Goal: Information Seeking & Learning: Check status

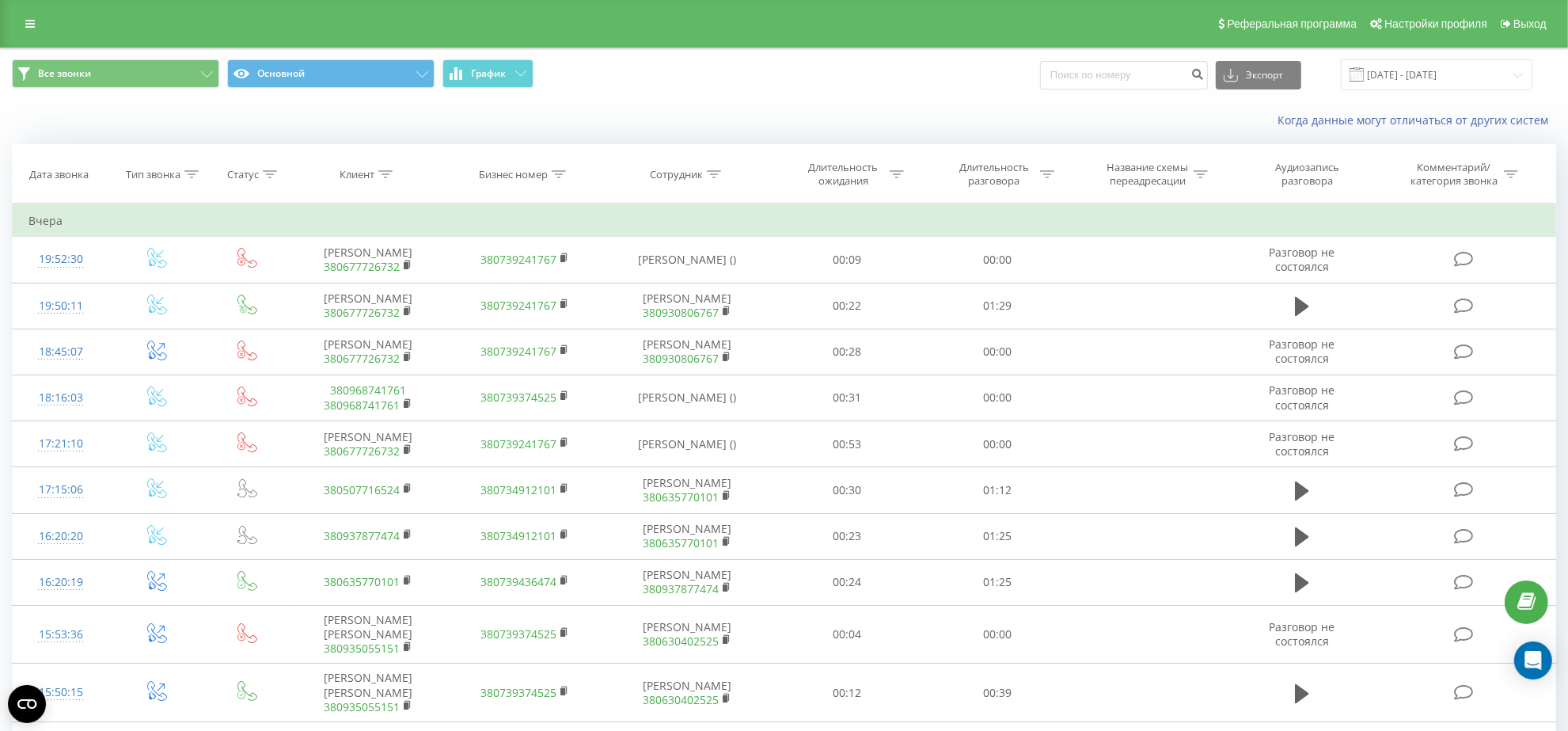
click at [386, 167] on th "Клиент" at bounding box center [368, 174] width 157 height 59
click at [385, 167] on th "Клиент" at bounding box center [368, 174] width 157 height 59
click at [381, 175] on icon at bounding box center [385, 174] width 14 height 8
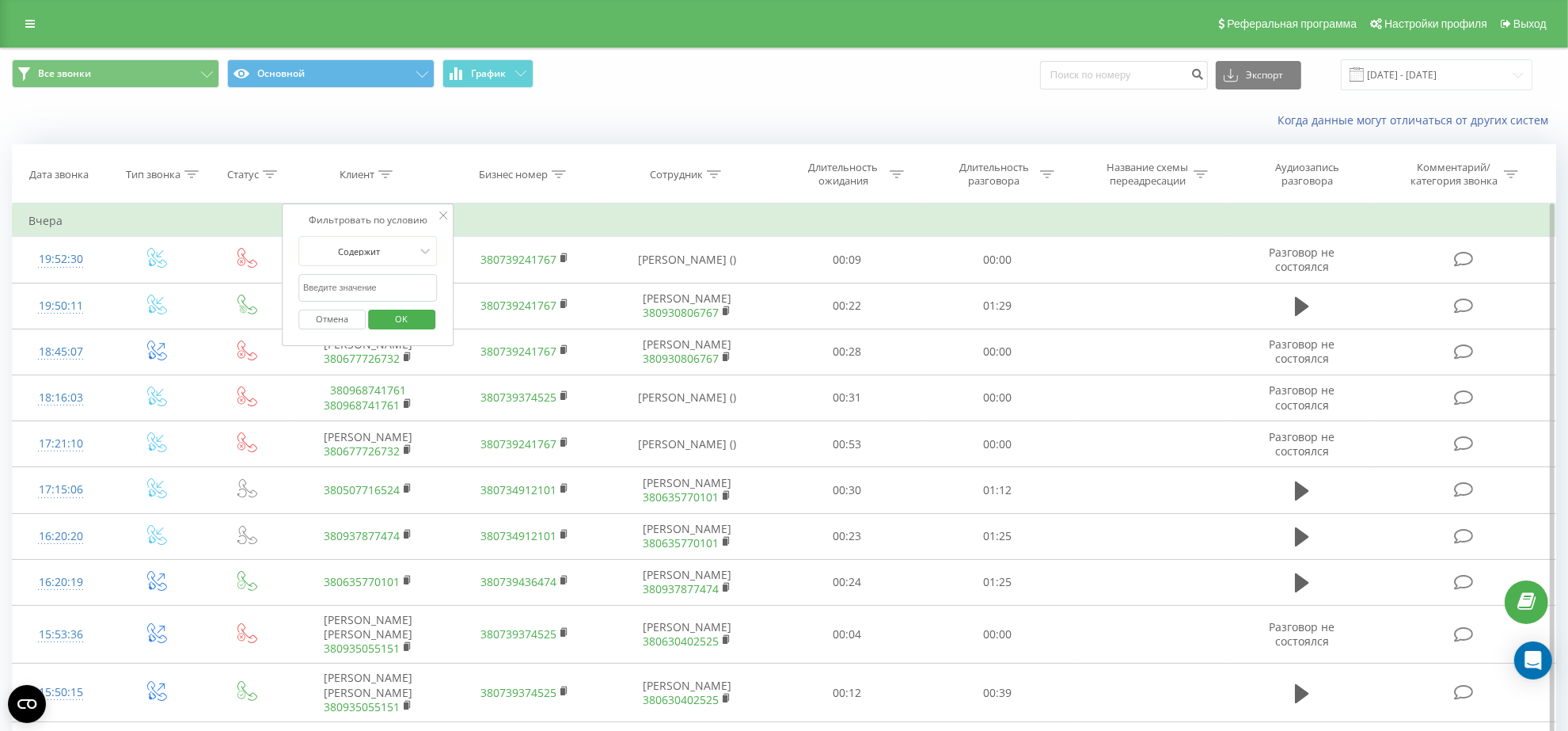
click at [383, 285] on input "text" at bounding box center [368, 288] width 140 height 28
paste input "380635720835"
type input "380635720835"
click at [393, 321] on span "OK" at bounding box center [401, 319] width 45 height 25
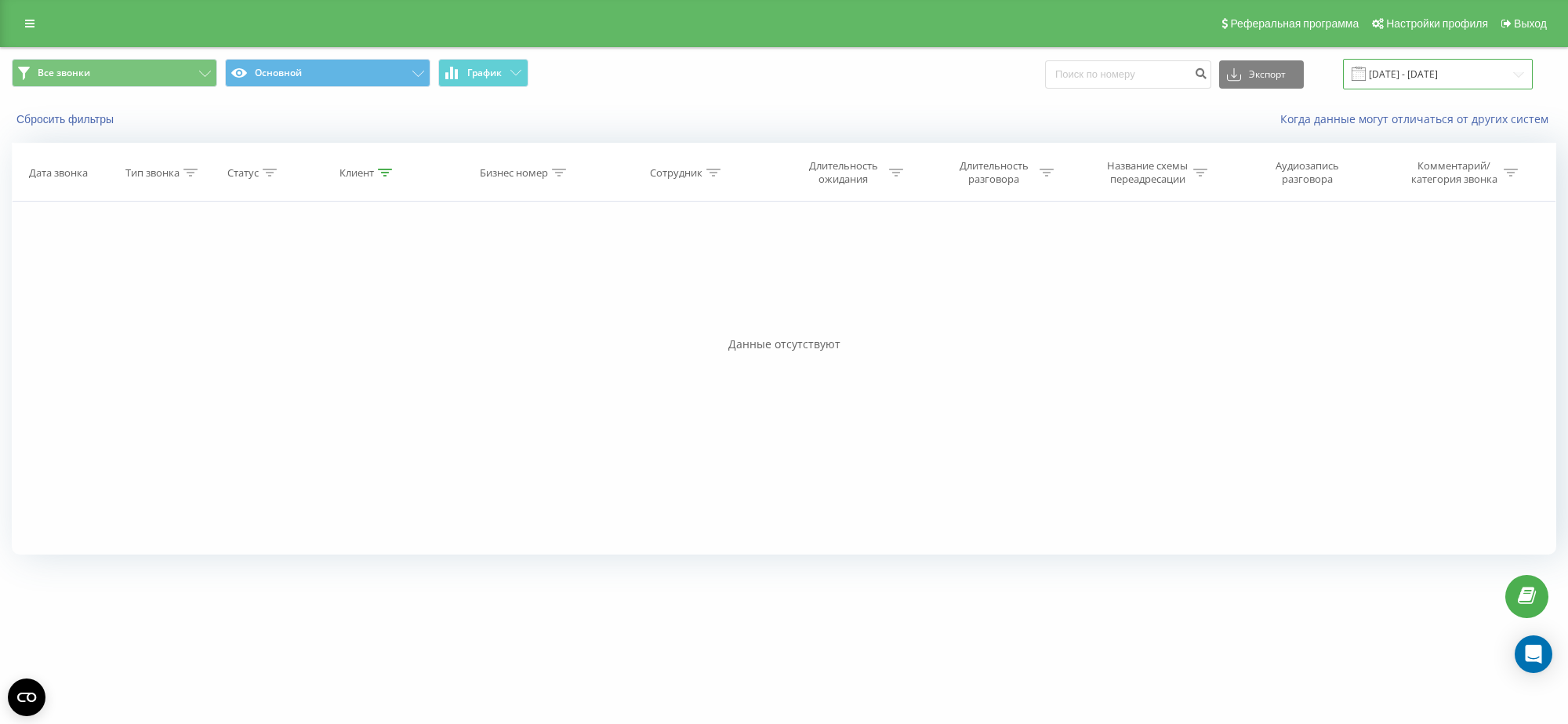
click at [1409, 68] on input "[DATE] - [DATE]" at bounding box center [1438, 74] width 189 height 30
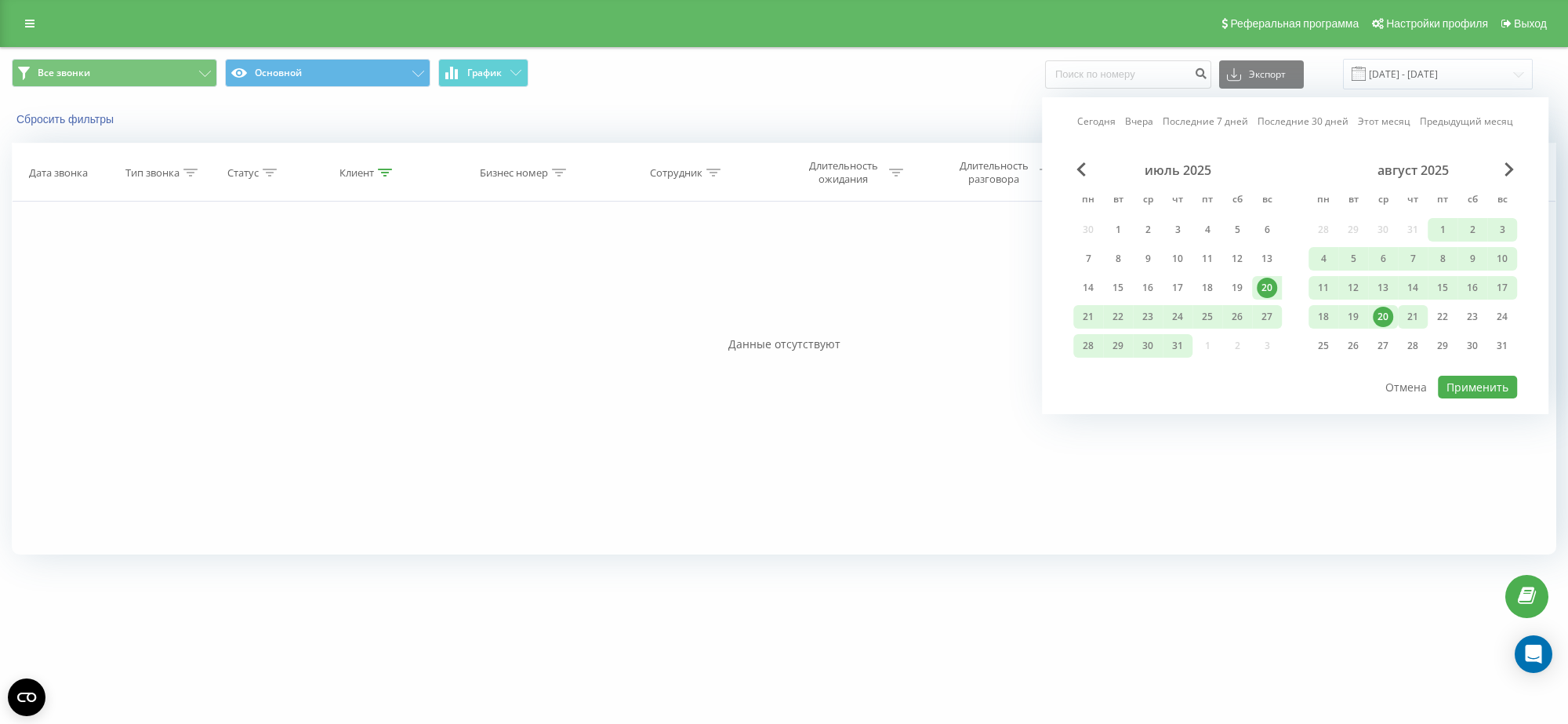
click at [1408, 310] on div "21" at bounding box center [1412, 316] width 20 height 20
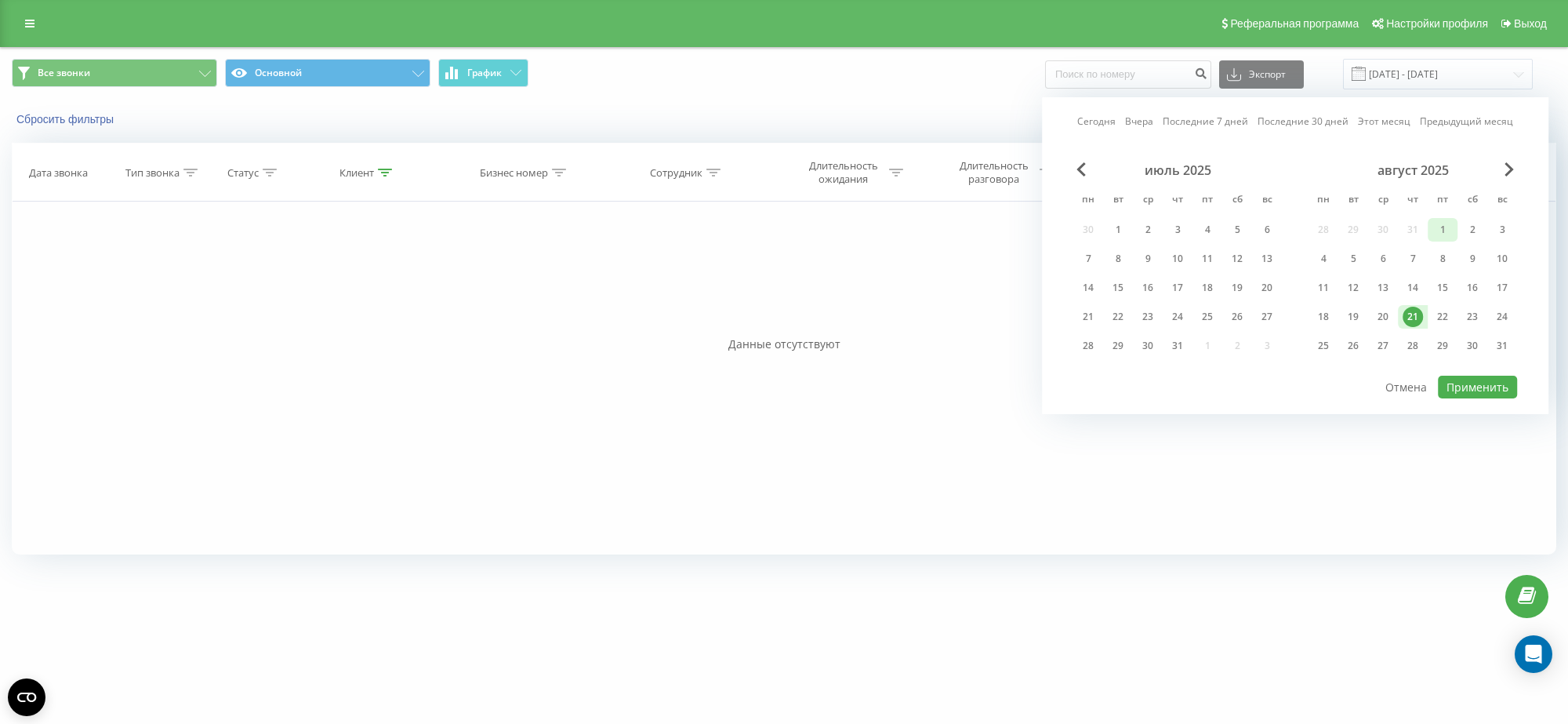
click at [1446, 228] on div "1" at bounding box center [1442, 229] width 20 height 20
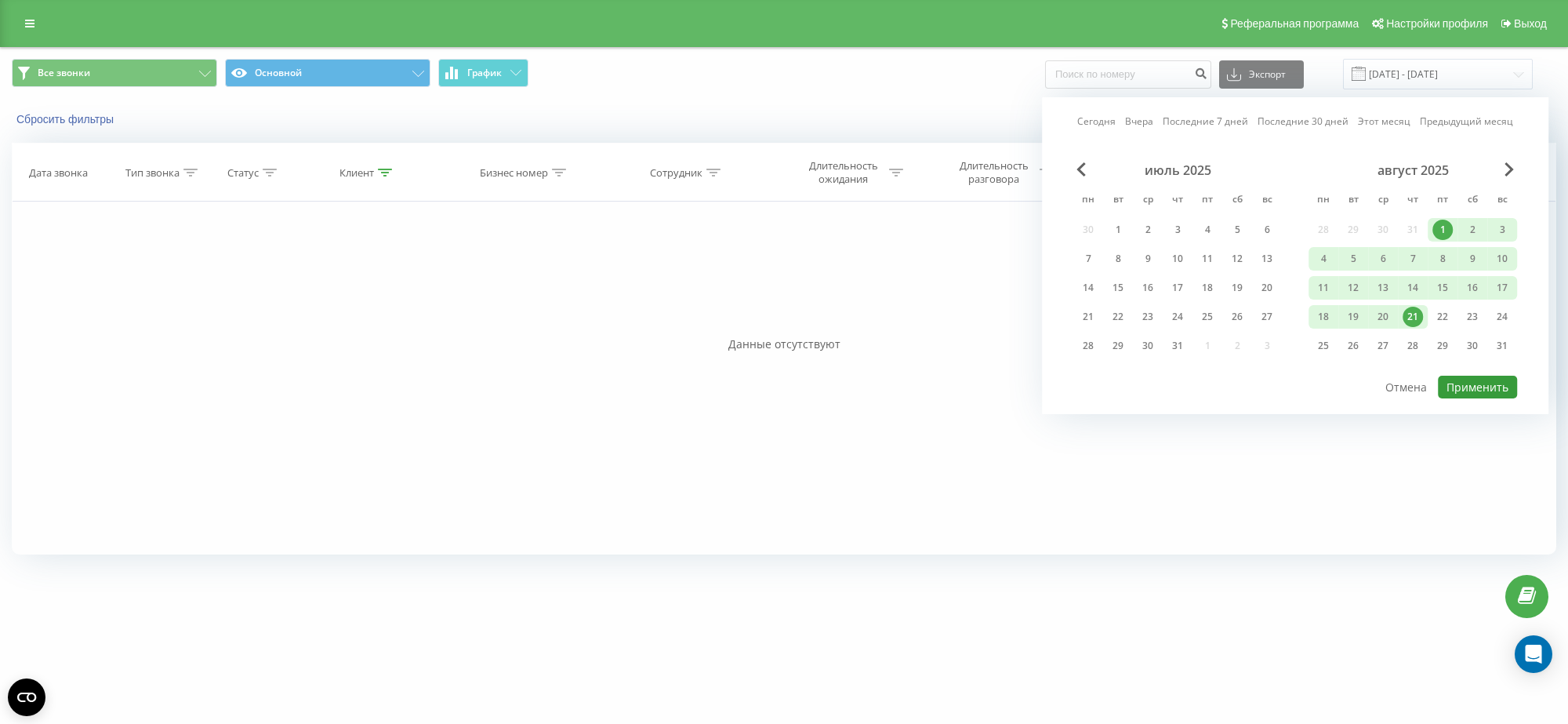
click at [1468, 378] on button "Применить" at bounding box center [1477, 387] width 79 height 23
type input "[DATE] - [DATE]"
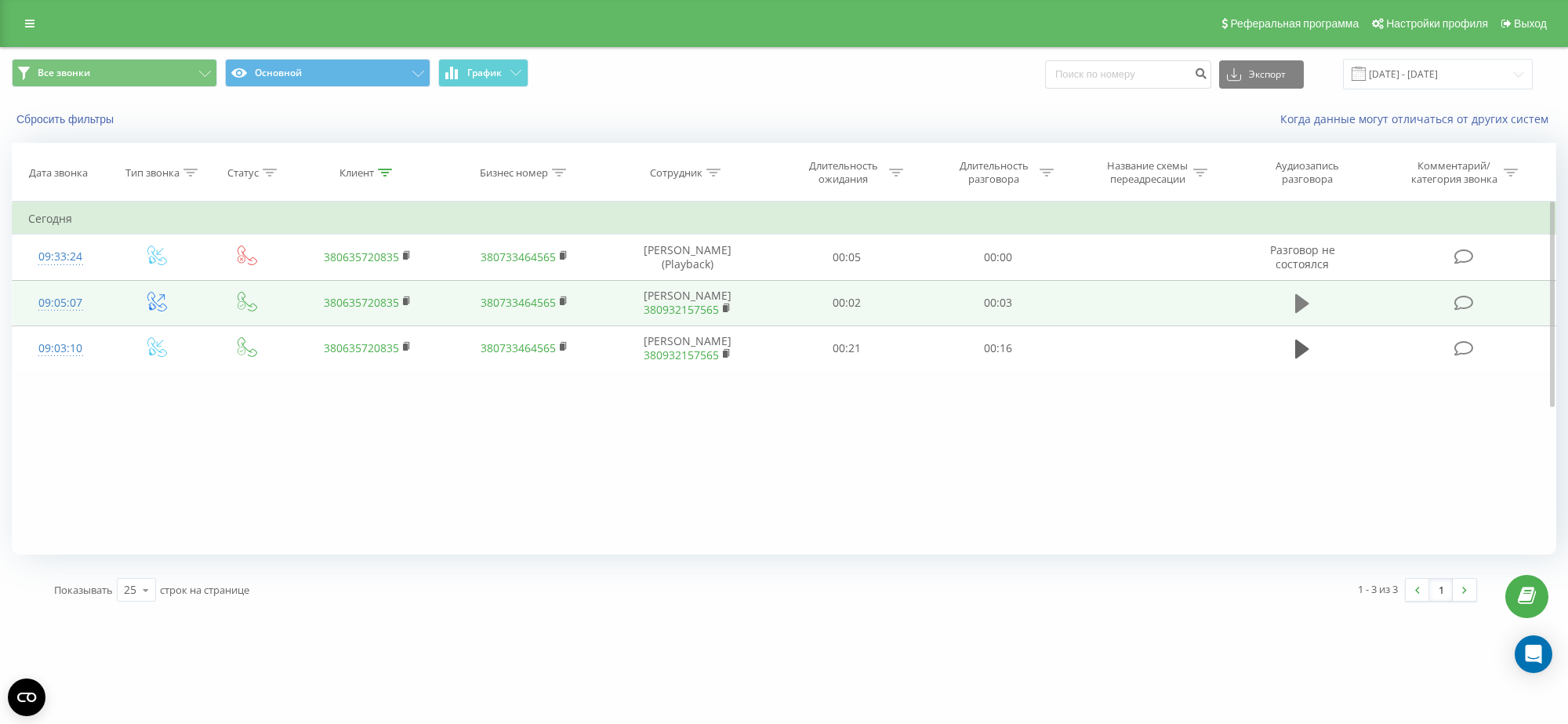
click at [1299, 313] on icon at bounding box center [1302, 303] width 14 height 19
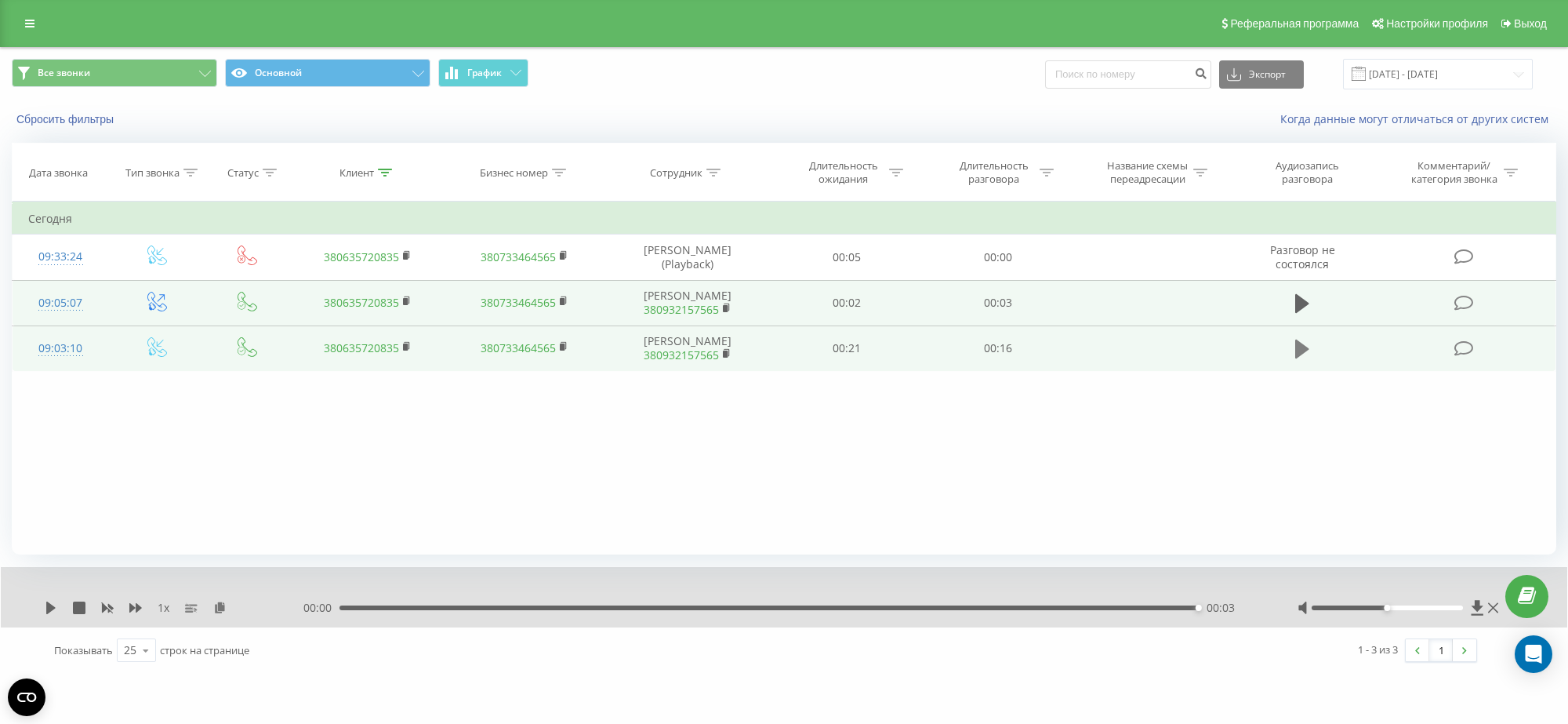
click at [1301, 358] on icon at bounding box center [1302, 349] width 14 height 19
click at [73, 605] on icon at bounding box center [79, 608] width 12 height 12
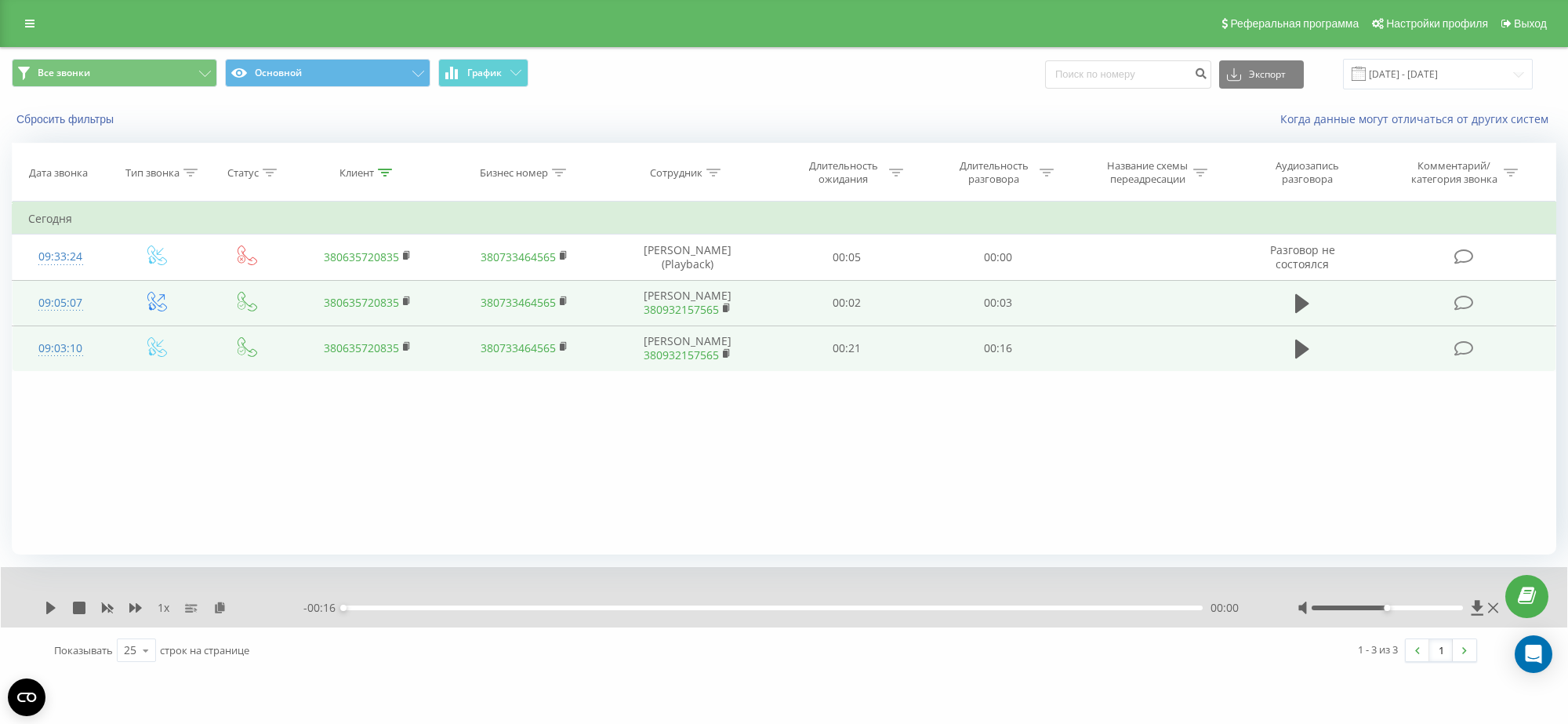
click at [379, 170] on icon at bounding box center [385, 172] width 14 height 8
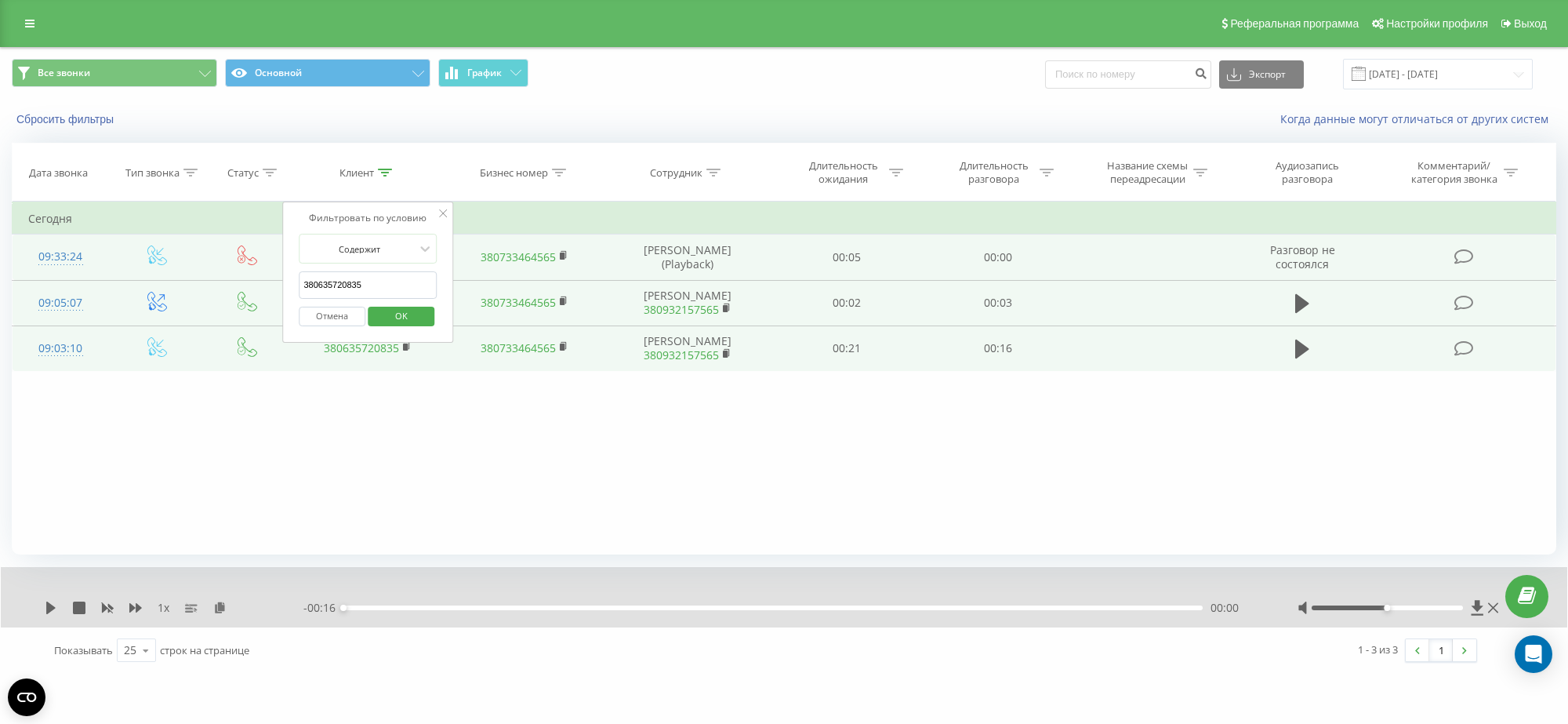
drag, startPoint x: 373, startPoint y: 286, endPoint x: 247, endPoint y: 281, distance: 126.1
click at [247, 280] on table "Фильтровать по условию Равно Введите значение Отмена OK Фильтровать по условию …" at bounding box center [784, 287] width 1545 height 170
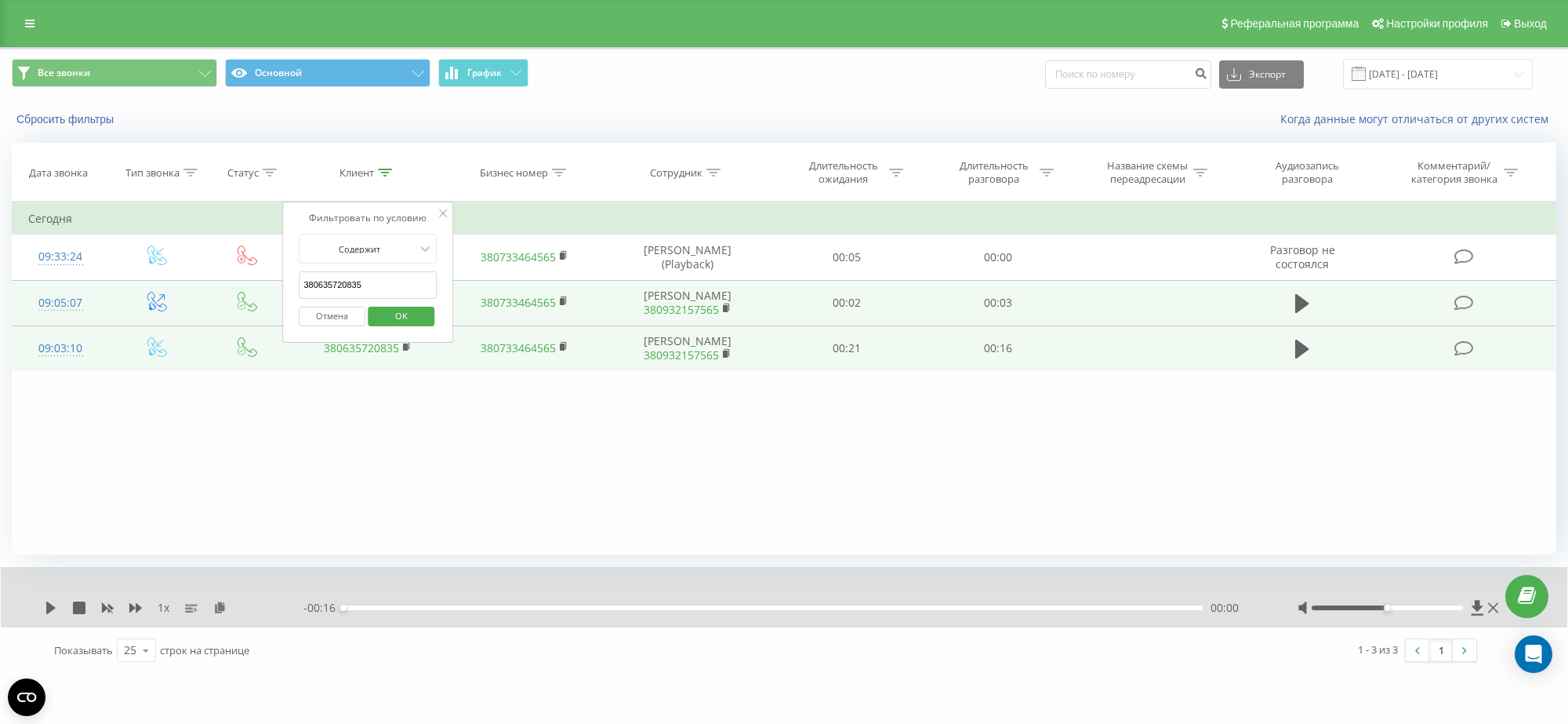
paste input "981931297"
click at [423, 322] on button "OK" at bounding box center [401, 316] width 67 height 20
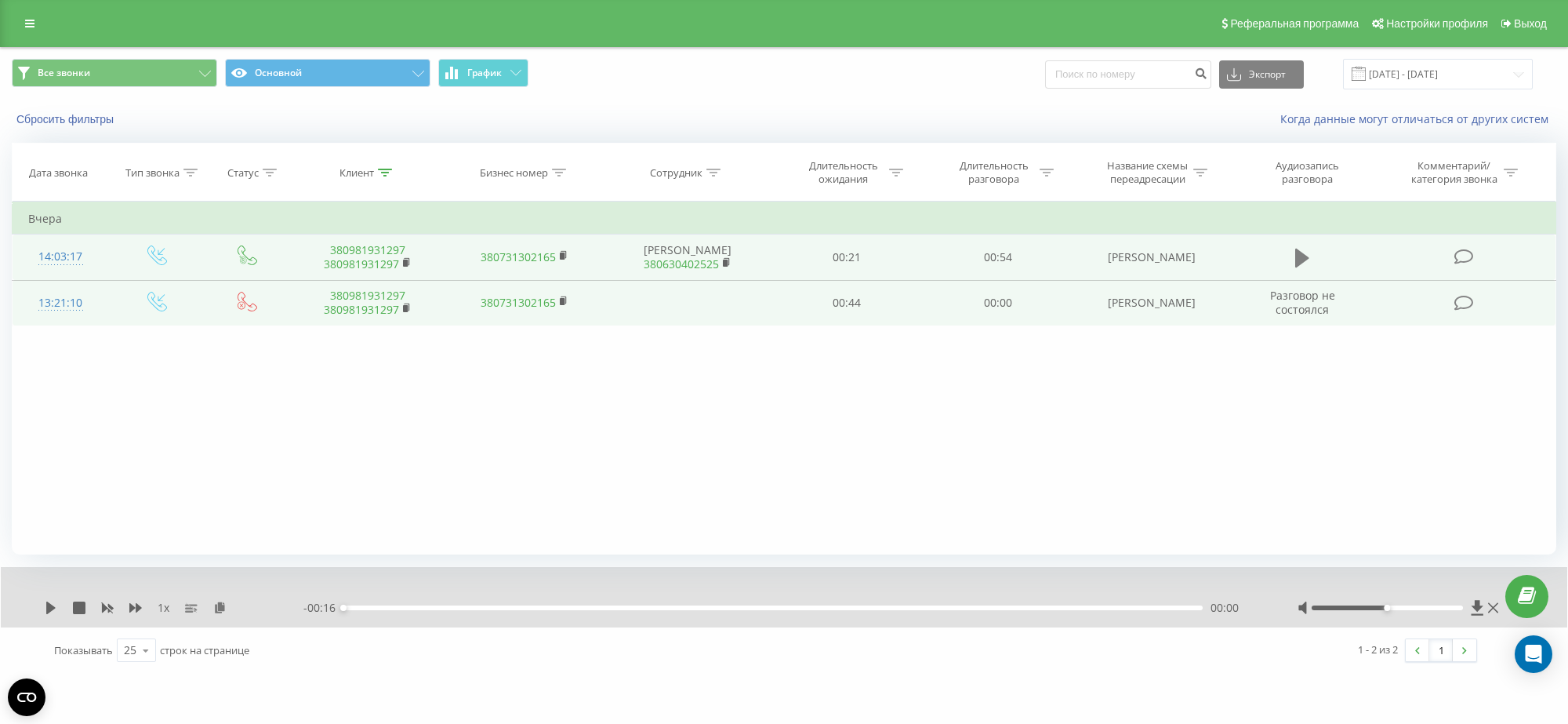
click at [1299, 262] on icon at bounding box center [1302, 258] width 14 height 19
click at [76, 608] on icon at bounding box center [79, 608] width 12 height 12
click at [384, 172] on icon at bounding box center [385, 172] width 14 height 8
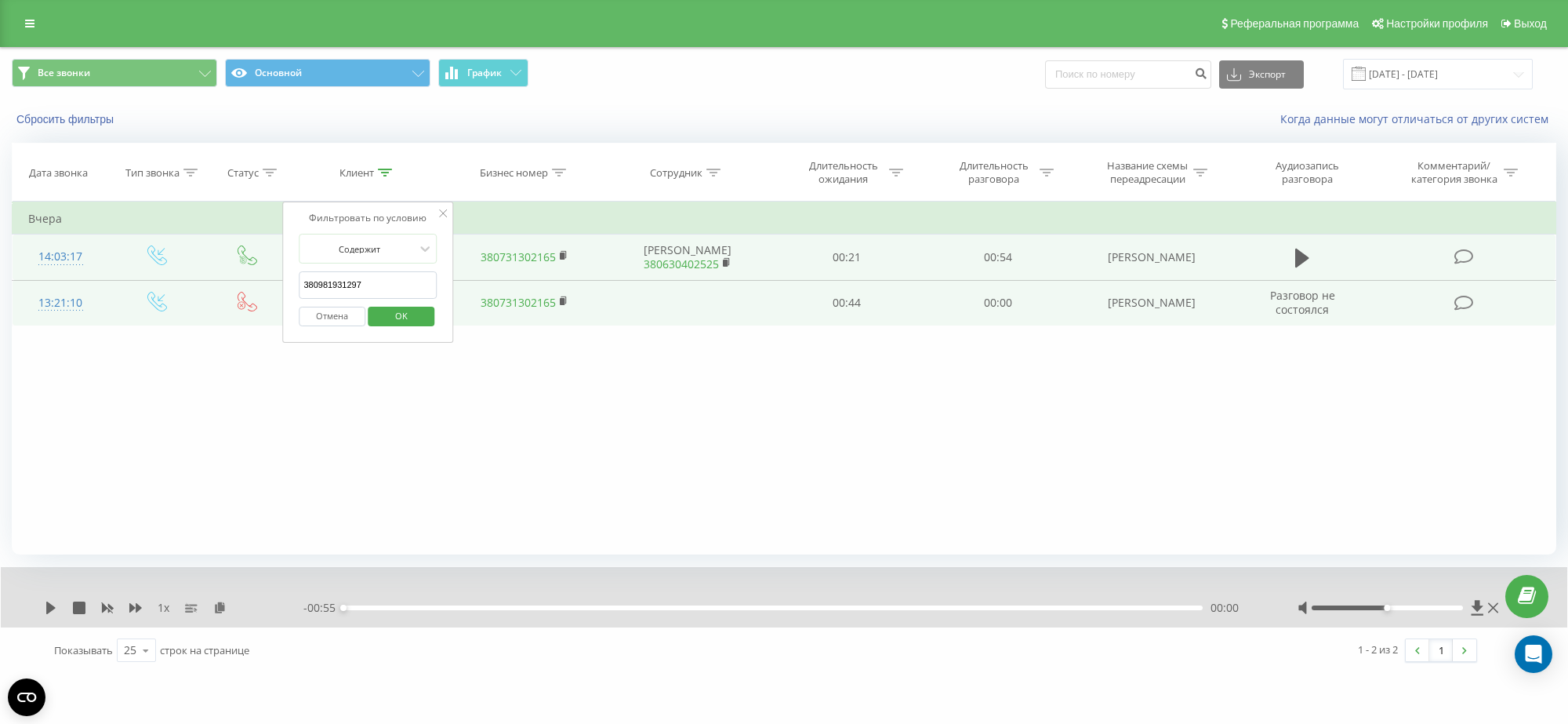
drag, startPoint x: 396, startPoint y: 284, endPoint x: 236, endPoint y: 290, distance: 160.1
click at [244, 291] on table "Фильтровать по условию Равно Введите значение Отмена OK Фильтровать по условию …" at bounding box center [784, 263] width 1545 height 124
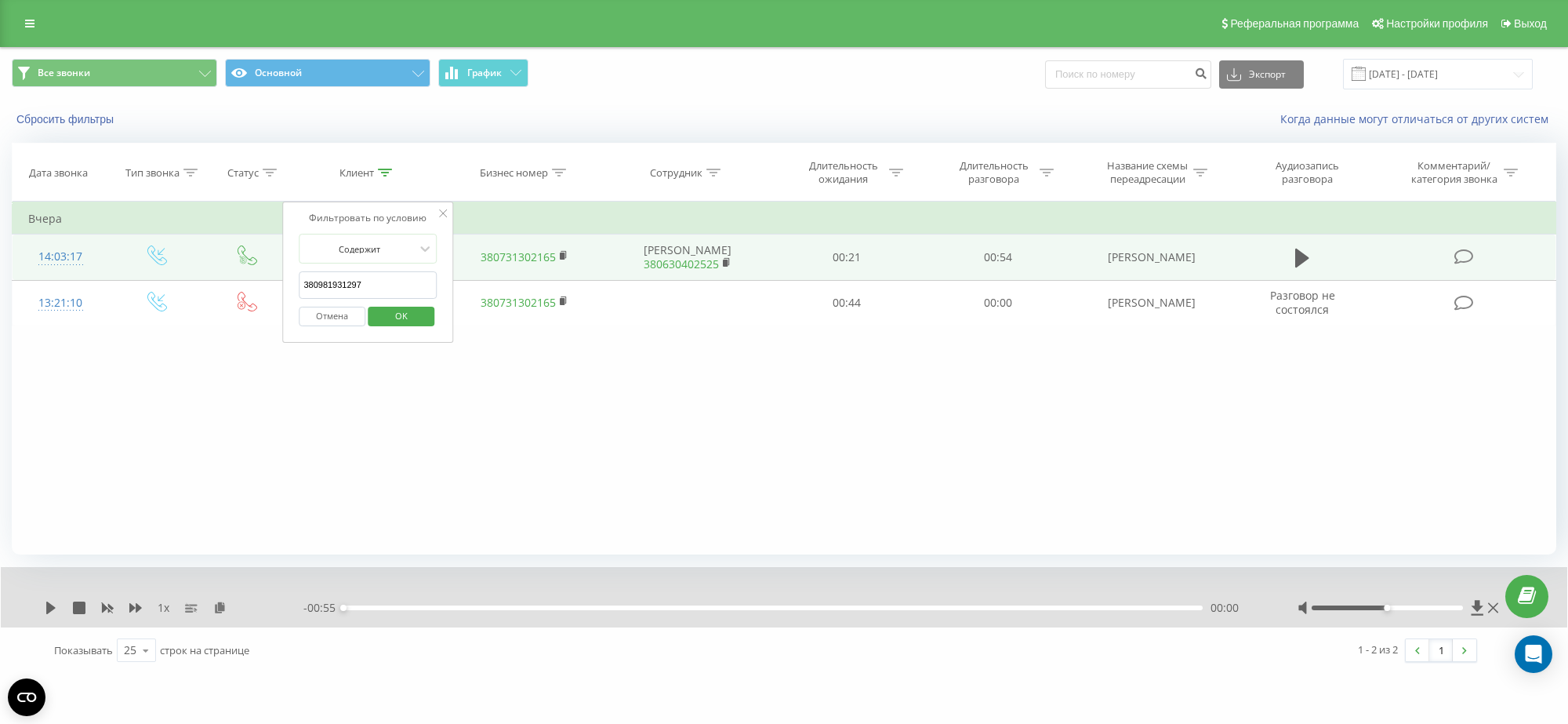
paste input "685359551"
click at [401, 317] on span "OK" at bounding box center [402, 316] width 44 height 24
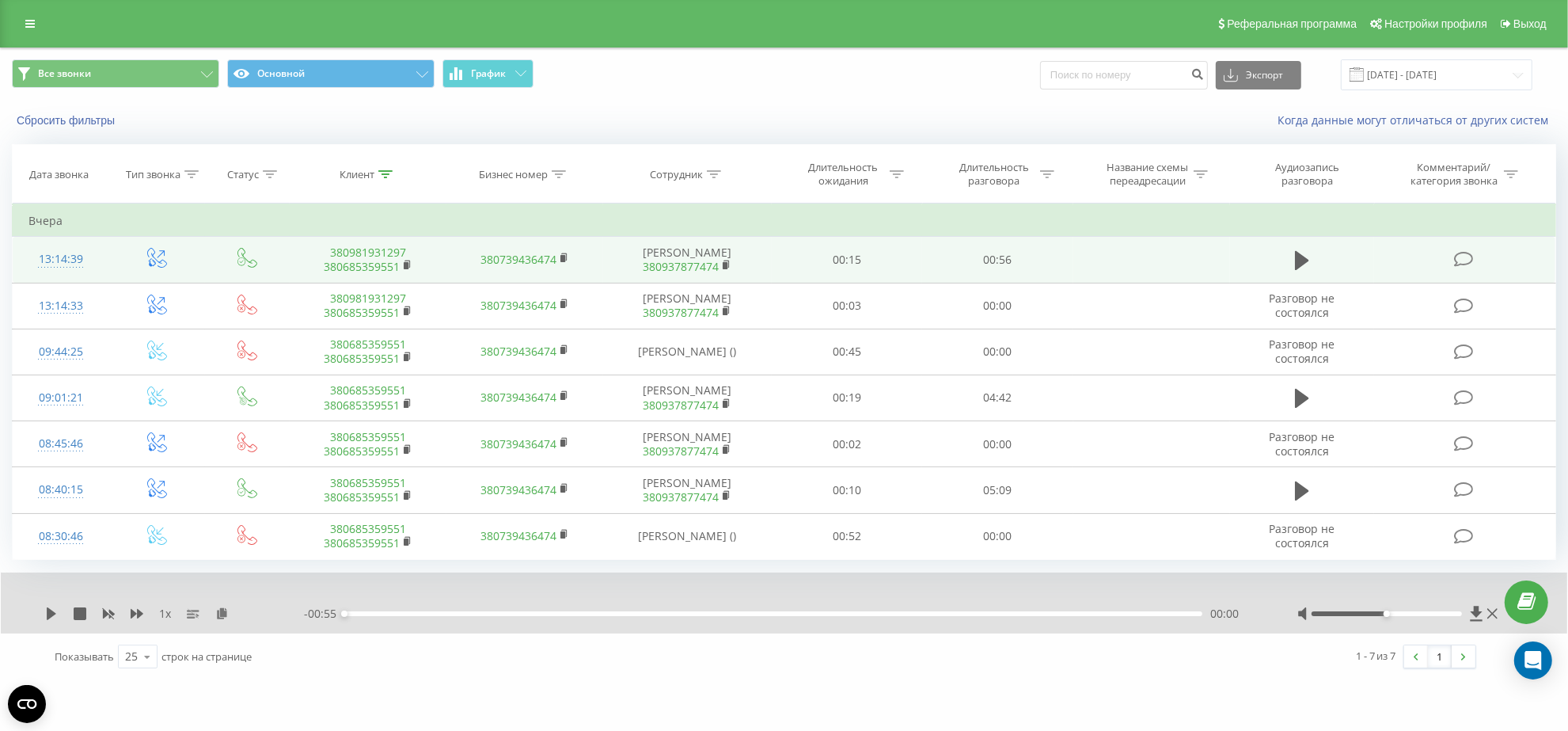
click at [385, 179] on div at bounding box center [385, 174] width 14 height 13
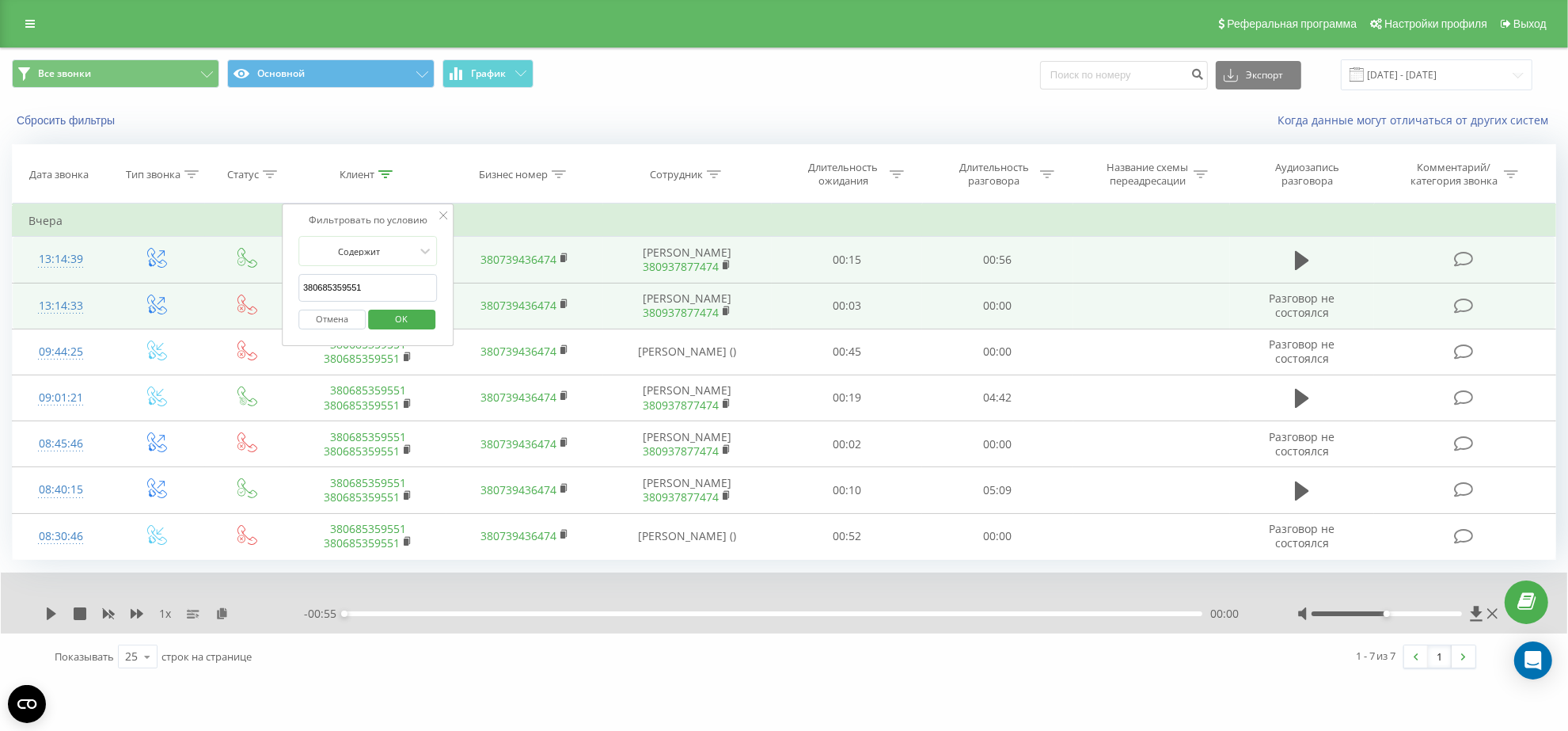
drag, startPoint x: 377, startPoint y: 294, endPoint x: 252, endPoint y: 295, distance: 125.0
click at [301, 295] on input "380685359551" at bounding box center [368, 288] width 140 height 28
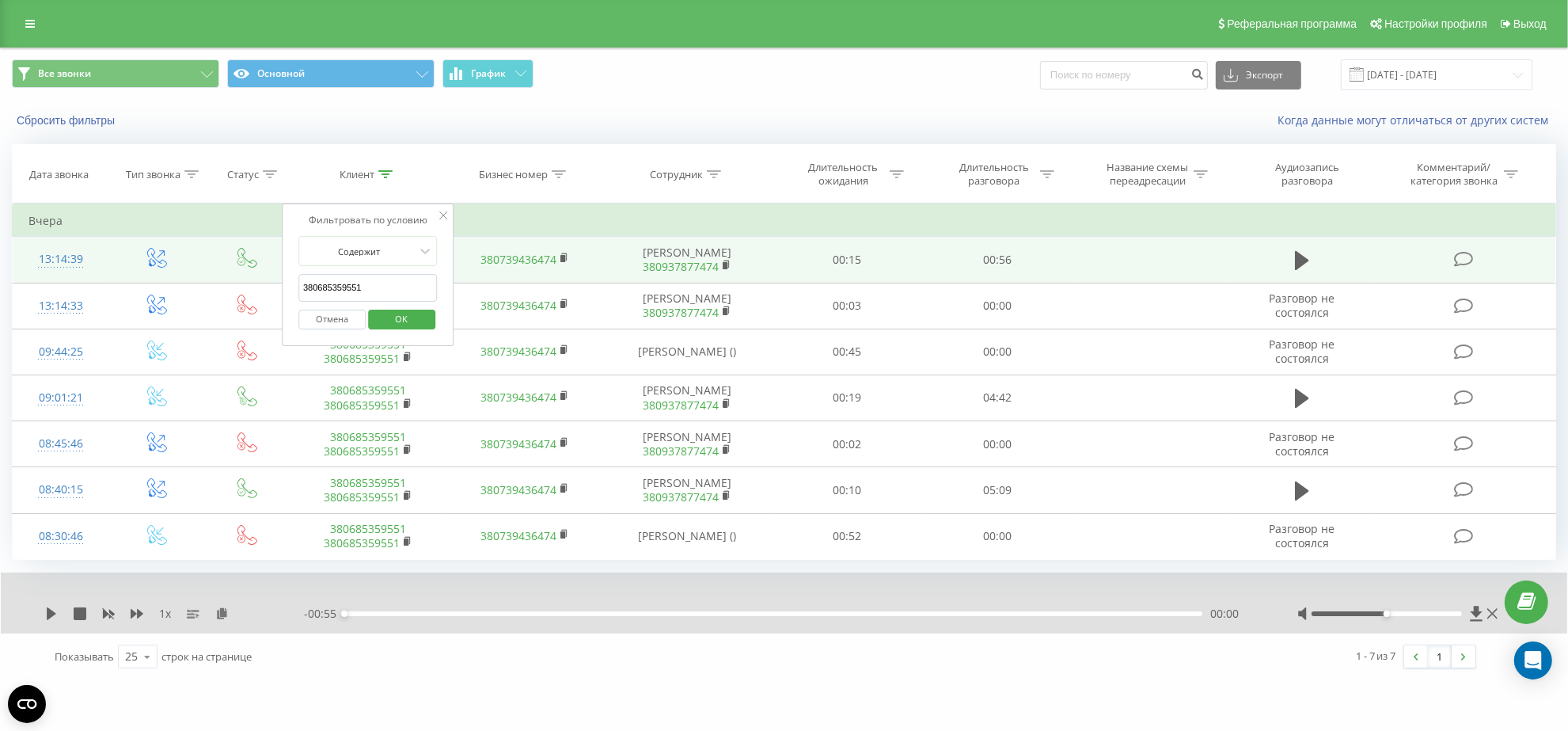
paste input "443503586"
click at [416, 320] on span "OK" at bounding box center [401, 319] width 45 height 25
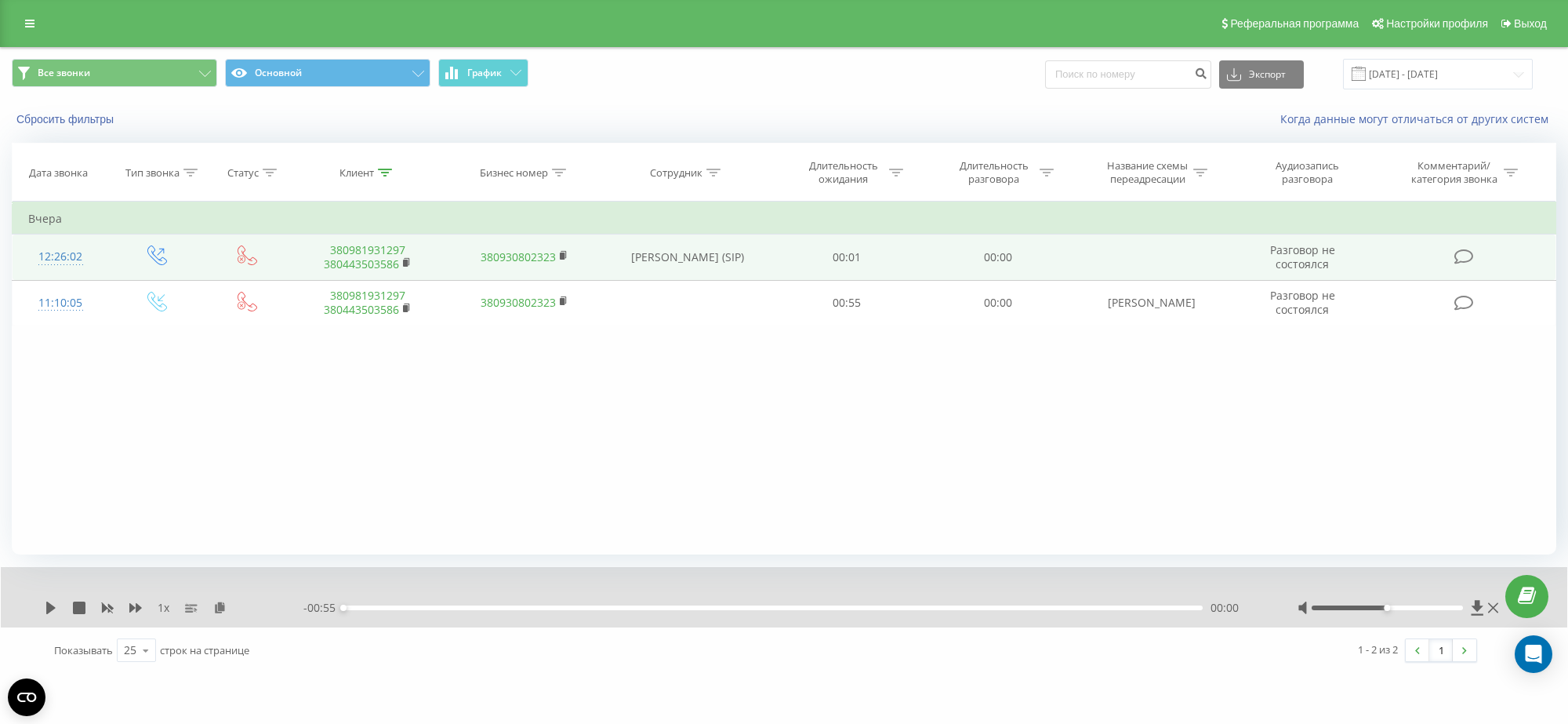
click at [398, 164] on th "Клиент" at bounding box center [368, 172] width 156 height 58
click at [379, 171] on icon at bounding box center [385, 172] width 14 height 8
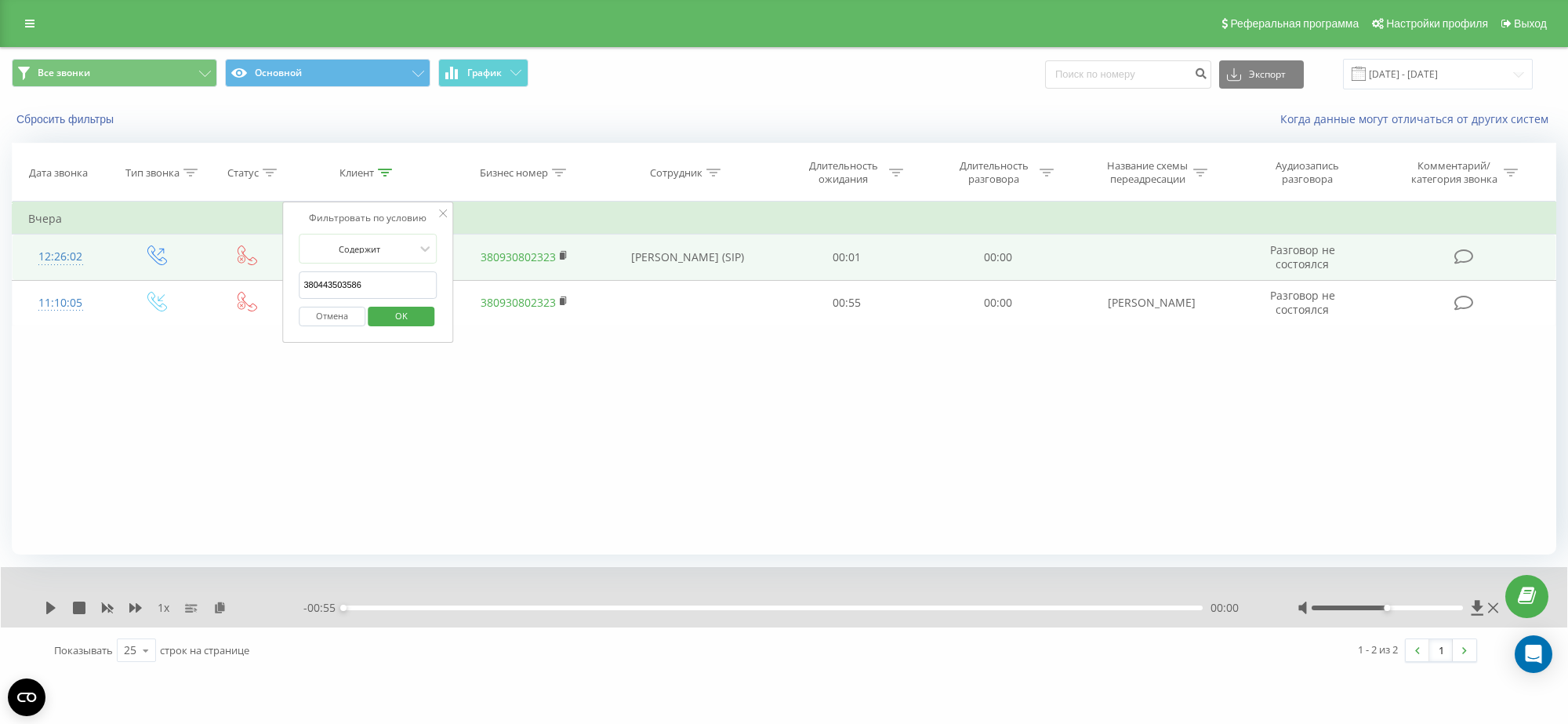
drag, startPoint x: 382, startPoint y: 288, endPoint x: 212, endPoint y: 279, distance: 170.2
click at [271, 286] on table "Фильтровать по условию Равно Введите значение Отмена OK Фильтровать по условию …" at bounding box center [784, 263] width 1545 height 124
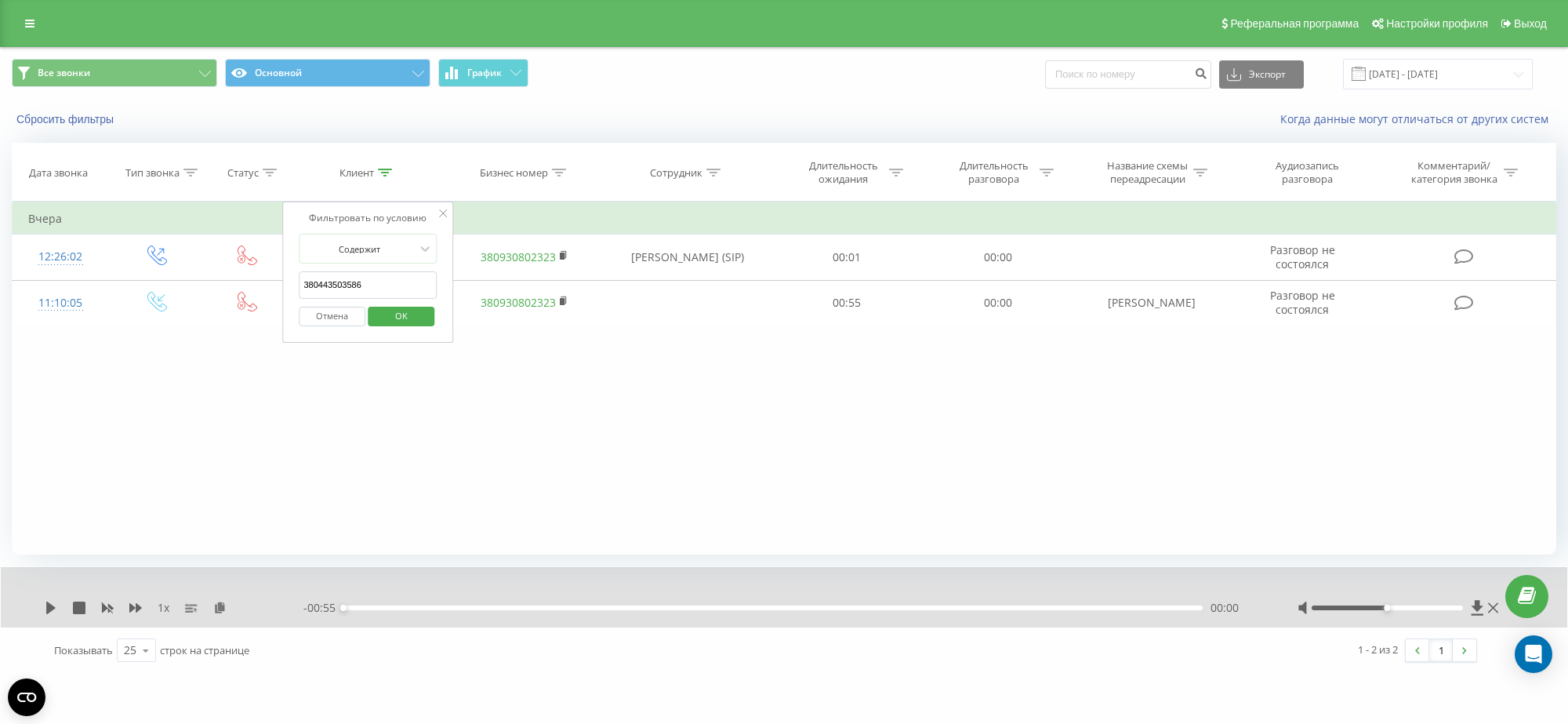
paste input "679222453"
click at [374, 310] on button "OK" at bounding box center [401, 316] width 67 height 20
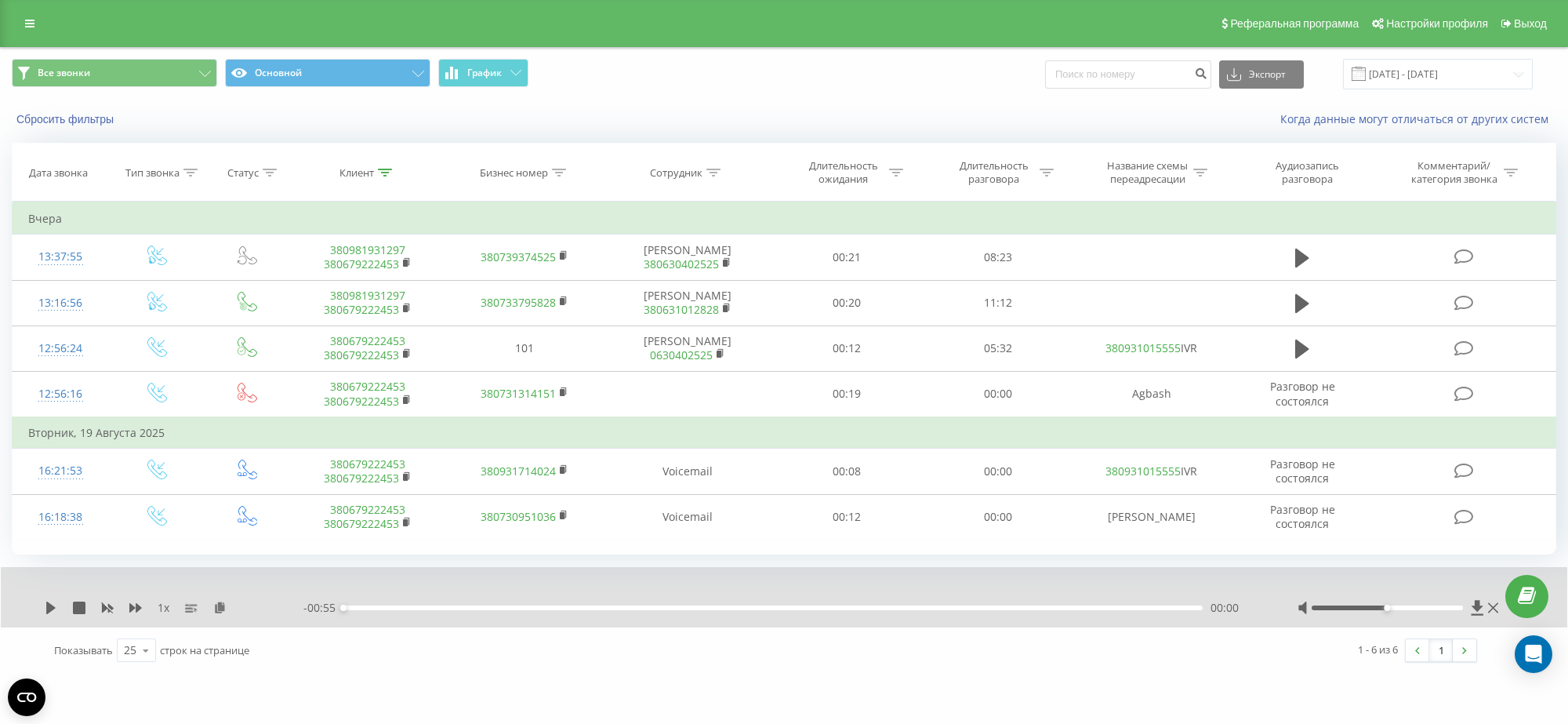
click at [393, 173] on div "Клиент" at bounding box center [368, 172] width 156 height 13
click at [389, 173] on icon at bounding box center [385, 172] width 14 height 8
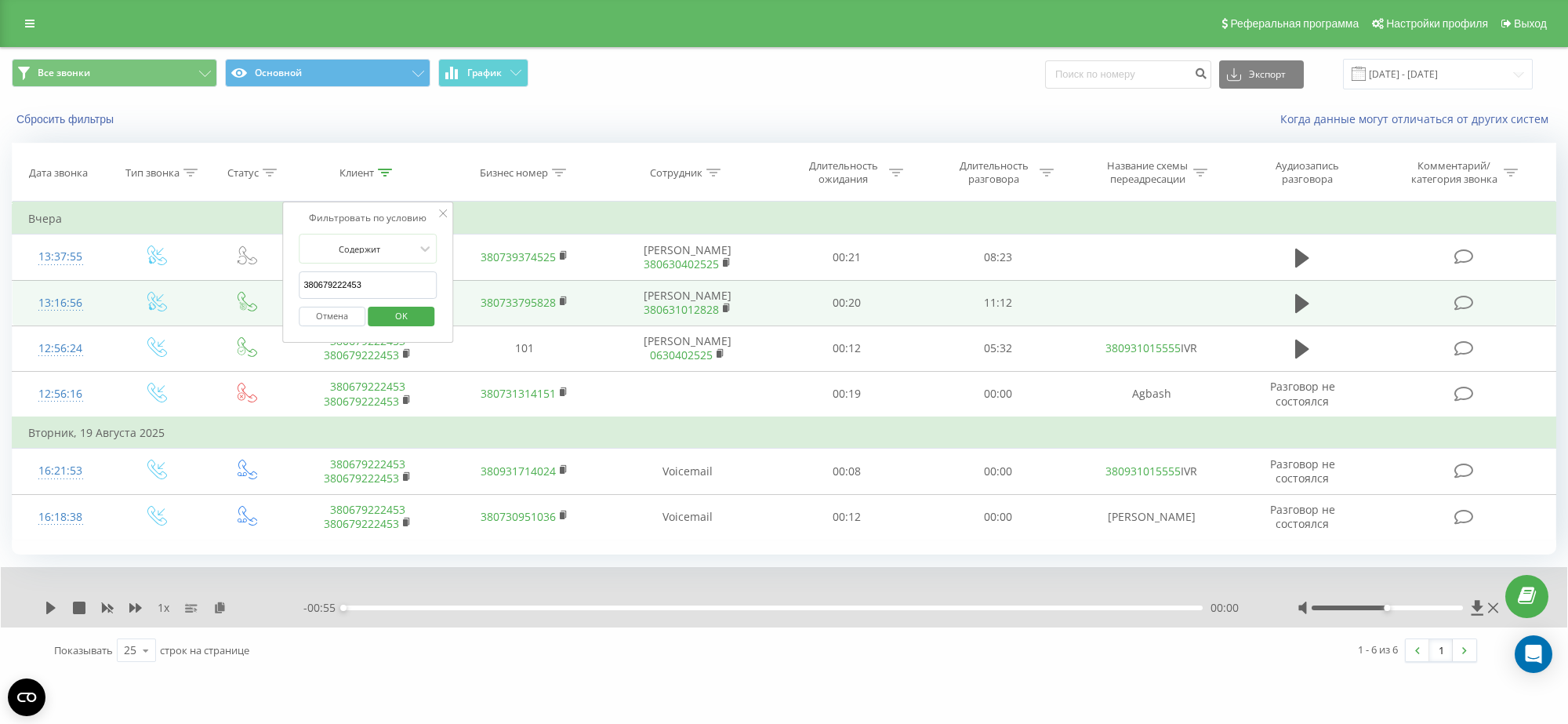
drag, startPoint x: 376, startPoint y: 290, endPoint x: 269, endPoint y: 283, distance: 107.2
click at [269, 283] on table "Фильтровать по условию Равно Введите значение Отмена OK Фильтровать по условию …" at bounding box center [784, 371] width 1545 height 339
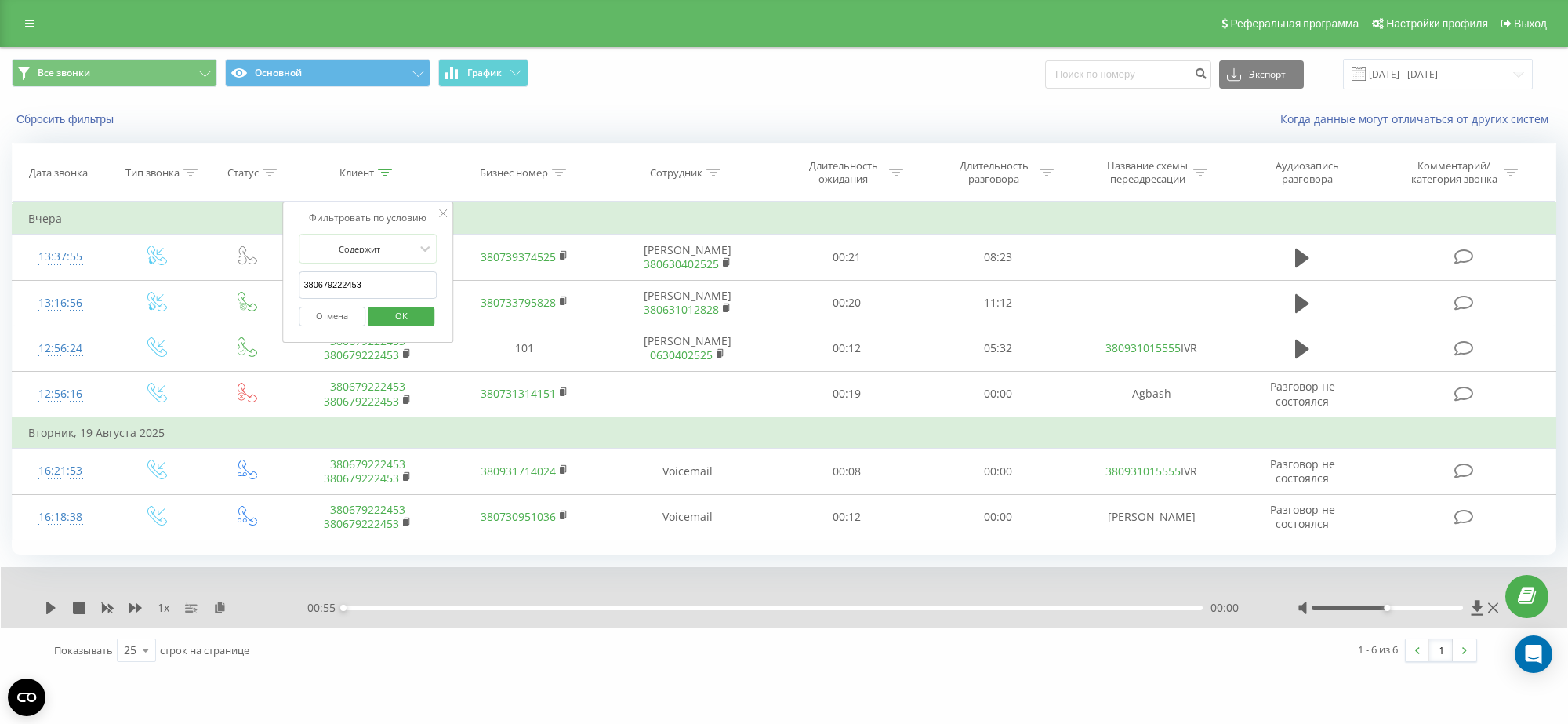
paste input "3995707"
click at [394, 326] on span "OK" at bounding box center [402, 316] width 44 height 24
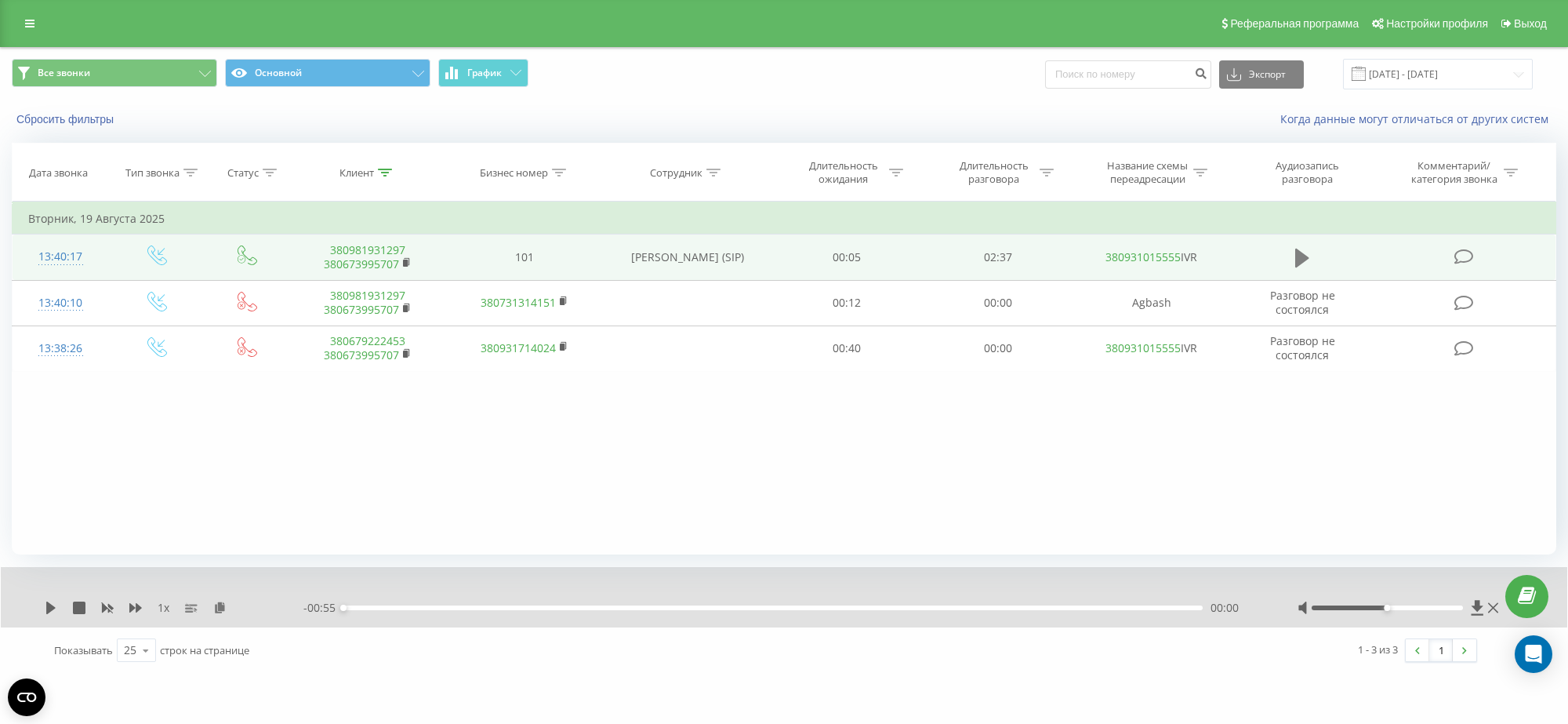
click at [1296, 251] on icon at bounding box center [1302, 258] width 14 height 19
click at [382, 176] on icon at bounding box center [385, 172] width 14 height 8
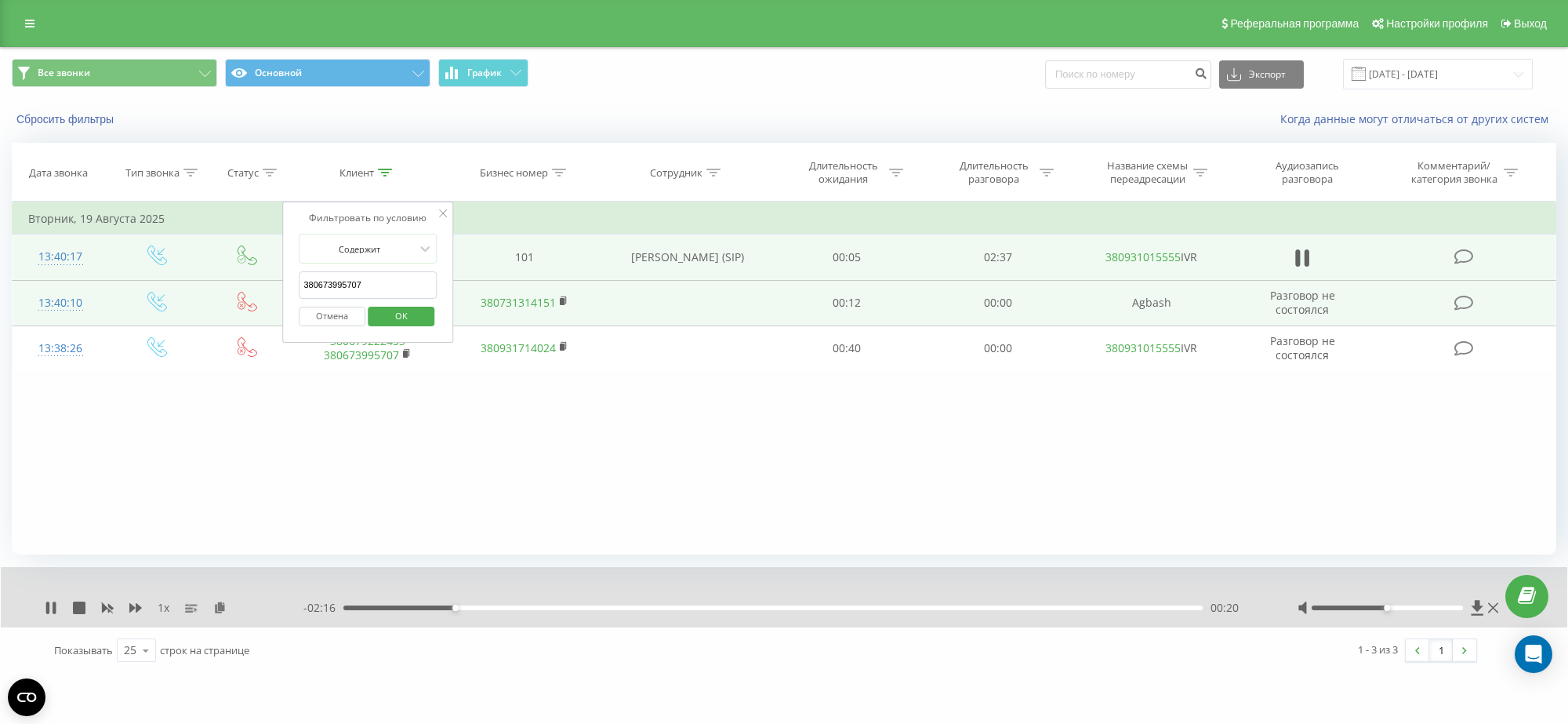
drag, startPoint x: 406, startPoint y: 281, endPoint x: 188, endPoint y: 284, distance: 218.0
click at [190, 284] on table "Фильтровать по условию Равно Введите значение Отмена OK Фильтровать по условию …" at bounding box center [784, 287] width 1545 height 170
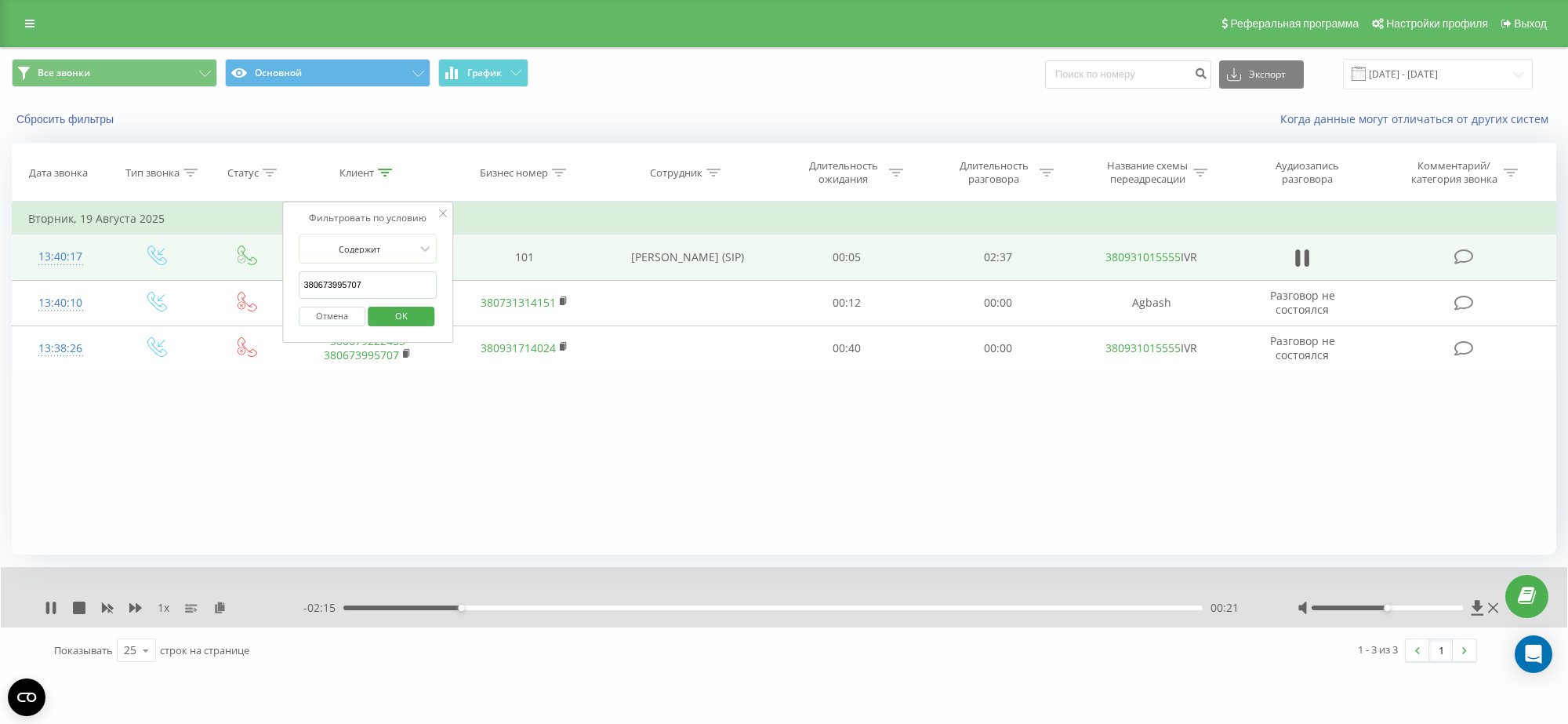
click at [420, 316] on span "OK" at bounding box center [402, 316] width 44 height 24
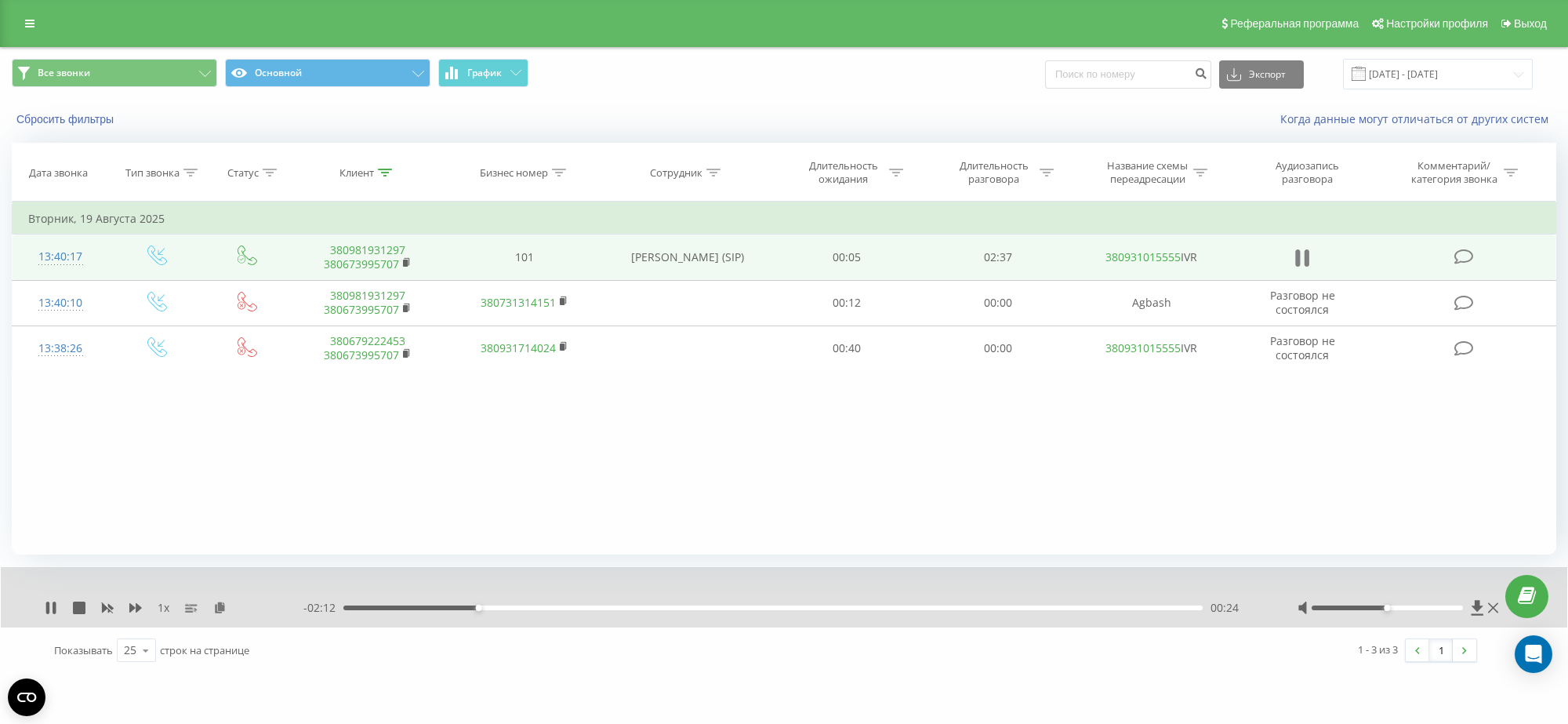
click at [1308, 249] on icon at bounding box center [1302, 257] width 14 height 22
click at [379, 172] on icon at bounding box center [385, 172] width 14 height 8
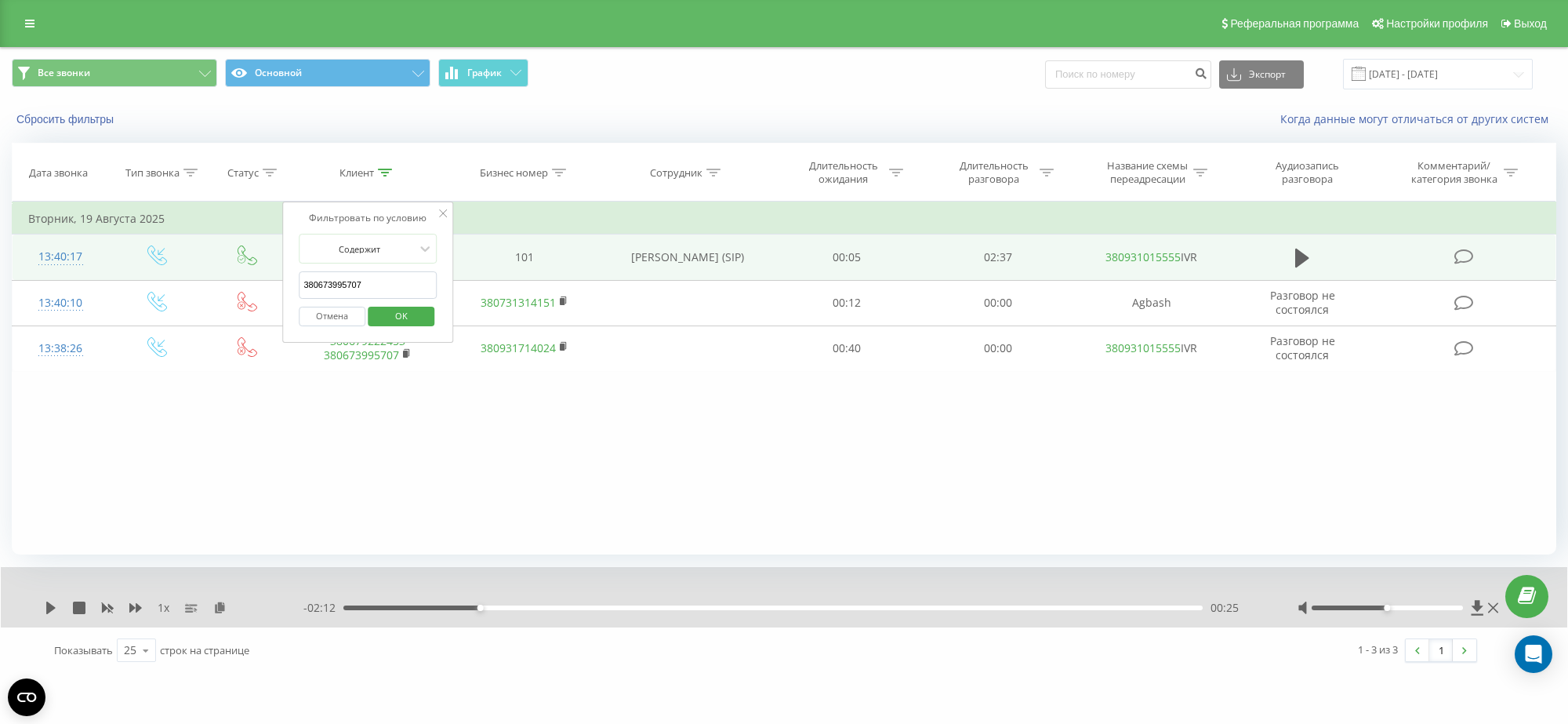
drag, startPoint x: 370, startPoint y: 292, endPoint x: 237, endPoint y: 265, distance: 135.7
click at [244, 265] on table "Фильтровать по условию Равно Введите значение Отмена OK Фильтровать по условию …" at bounding box center [784, 287] width 1545 height 170
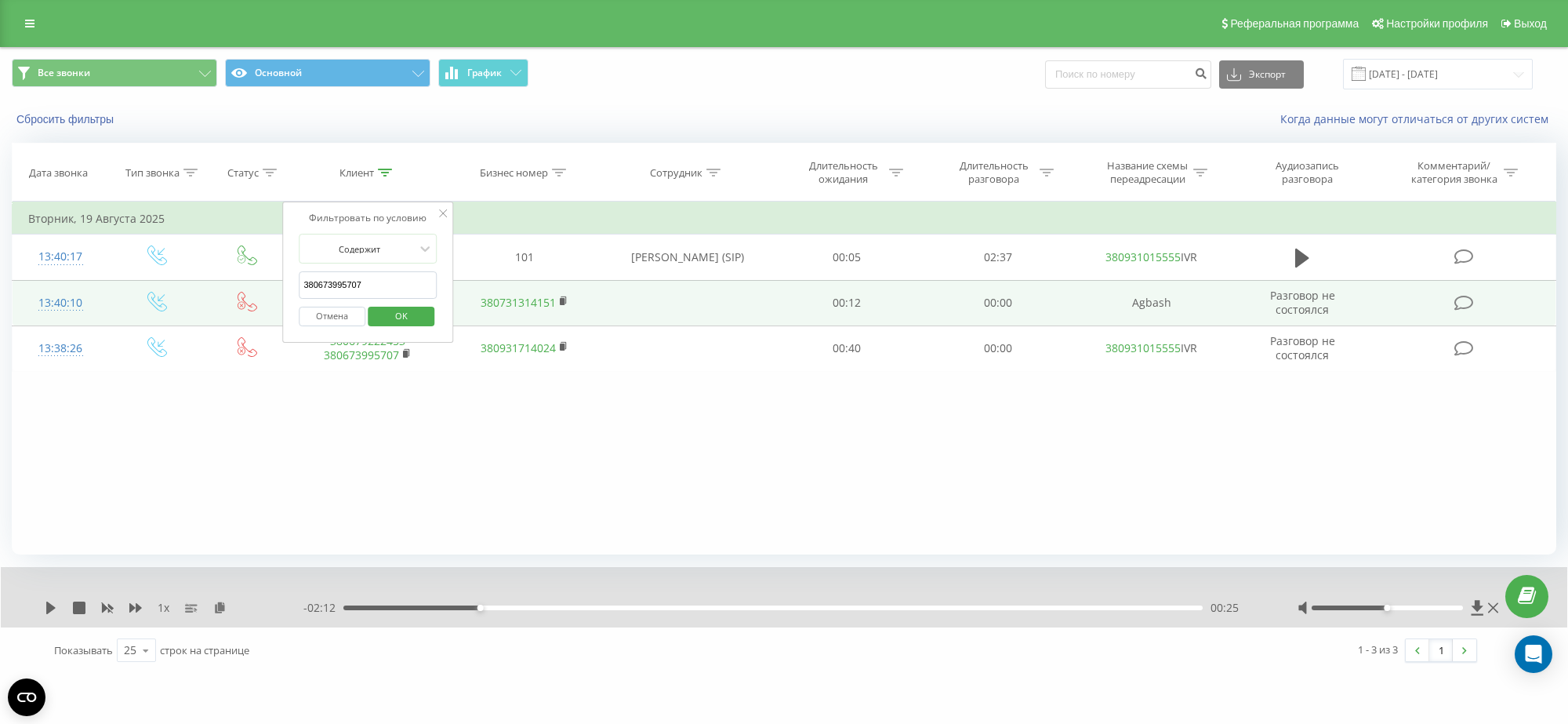
drag, startPoint x: 394, startPoint y: 296, endPoint x: 202, endPoint y: 289, distance: 192.1
click at [203, 289] on table "Фильтровать по условию Равно Введите значение Отмена OK Фильтровать по условию …" at bounding box center [784, 287] width 1545 height 170
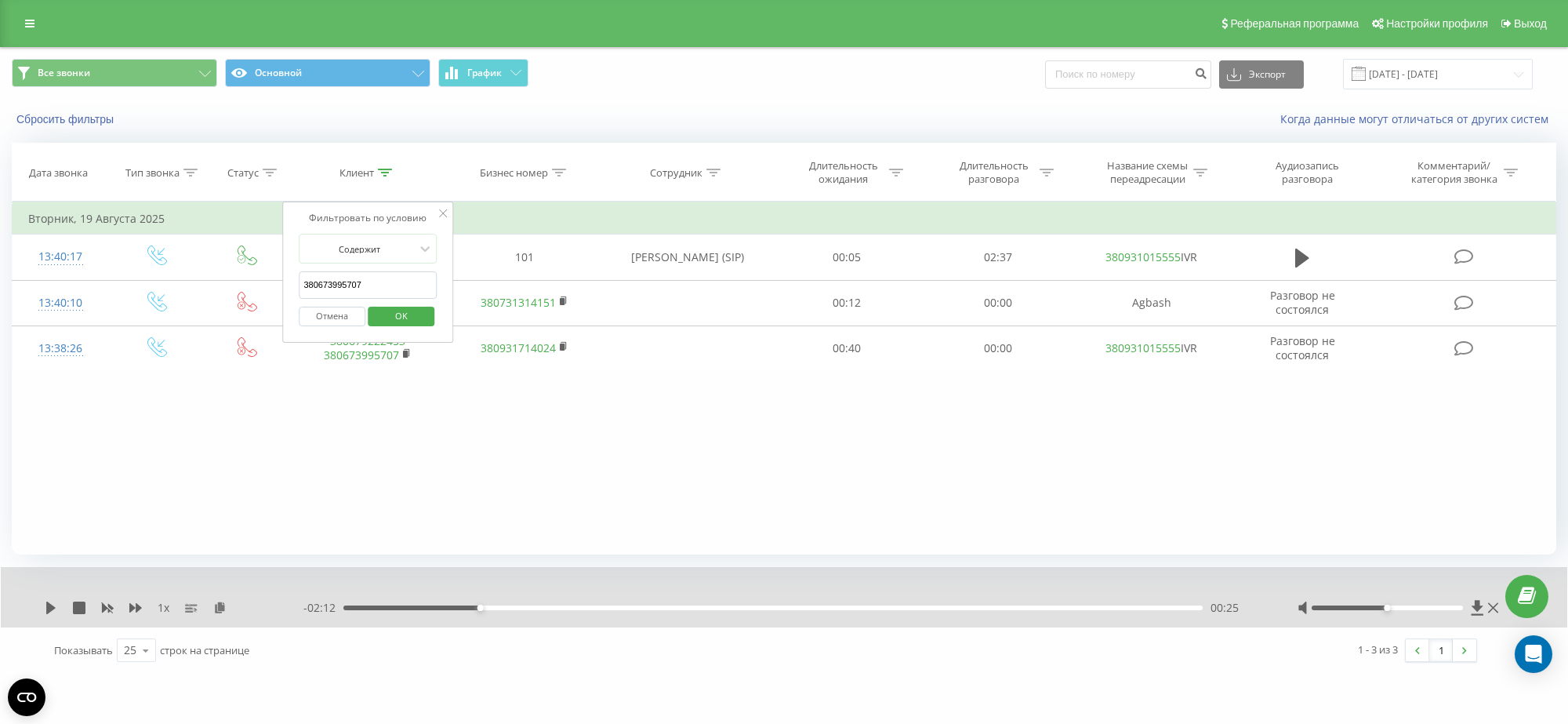
paste input "380671100685"
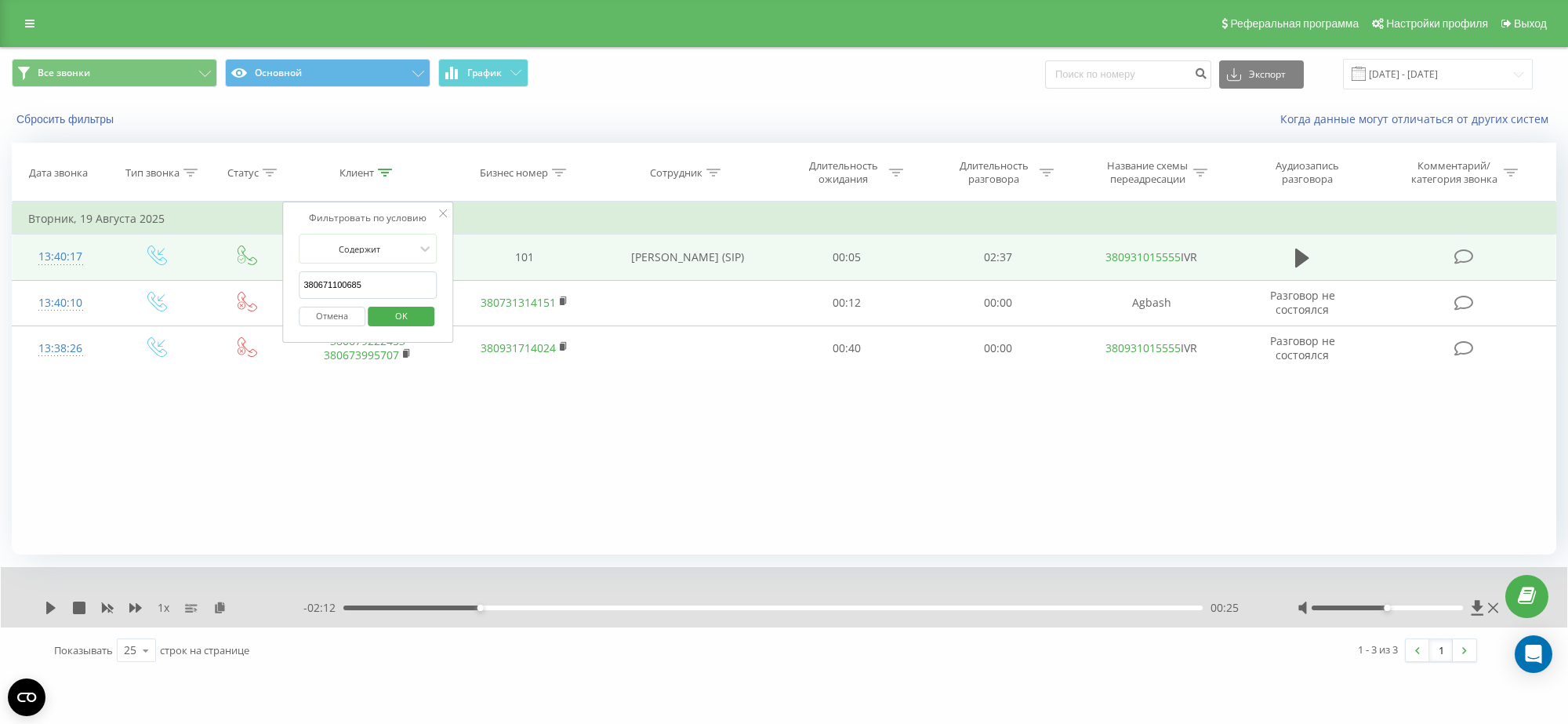
drag, startPoint x: 326, startPoint y: 279, endPoint x: 234, endPoint y: 276, distance: 92.0
click at [234, 276] on table "Фильтровать по условию Равно Введите значение Отмена OK Фильтровать по условию …" at bounding box center [784, 287] width 1545 height 170
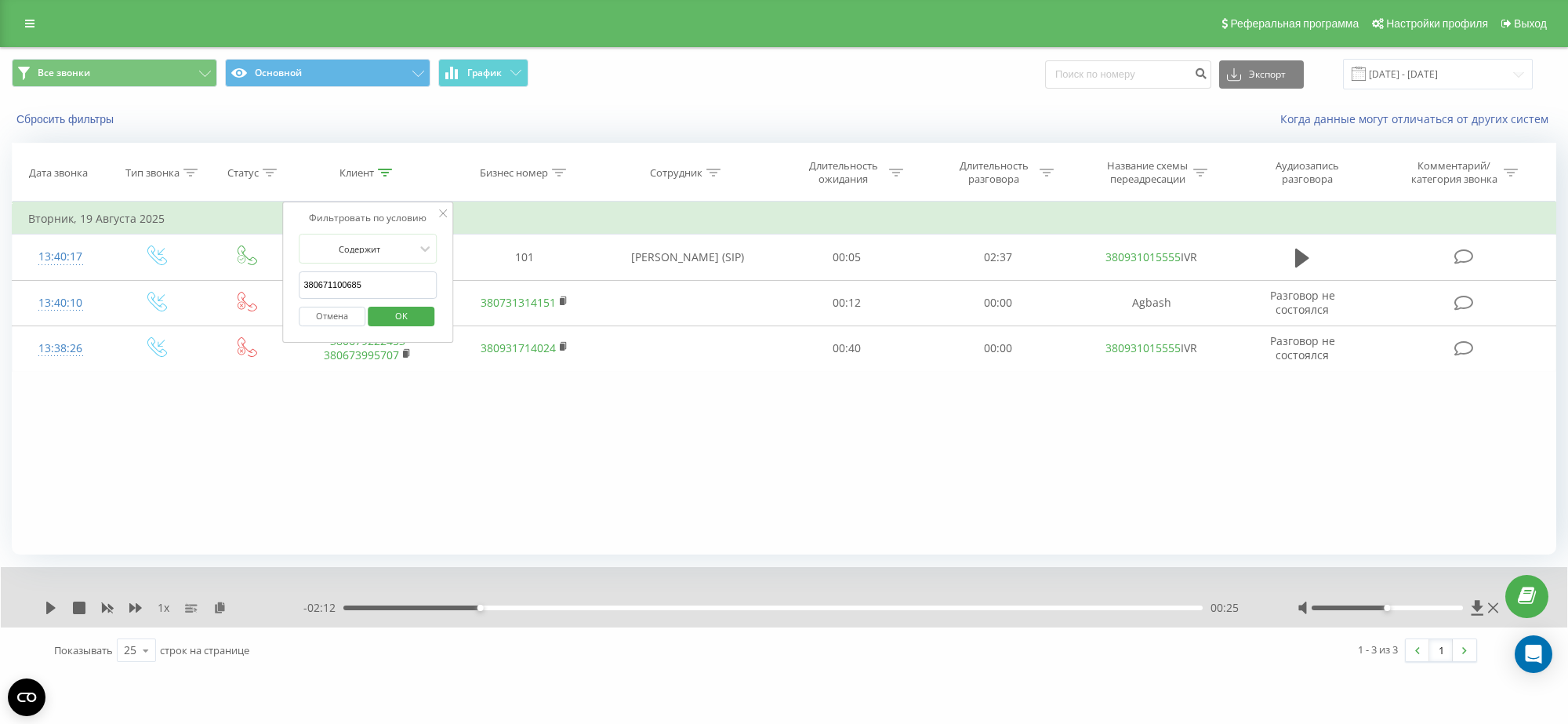
type input "380671100685"
click at [435, 314] on div "Отмена OK" at bounding box center [368, 316] width 138 height 36
click at [422, 308] on span "OK" at bounding box center [402, 316] width 44 height 24
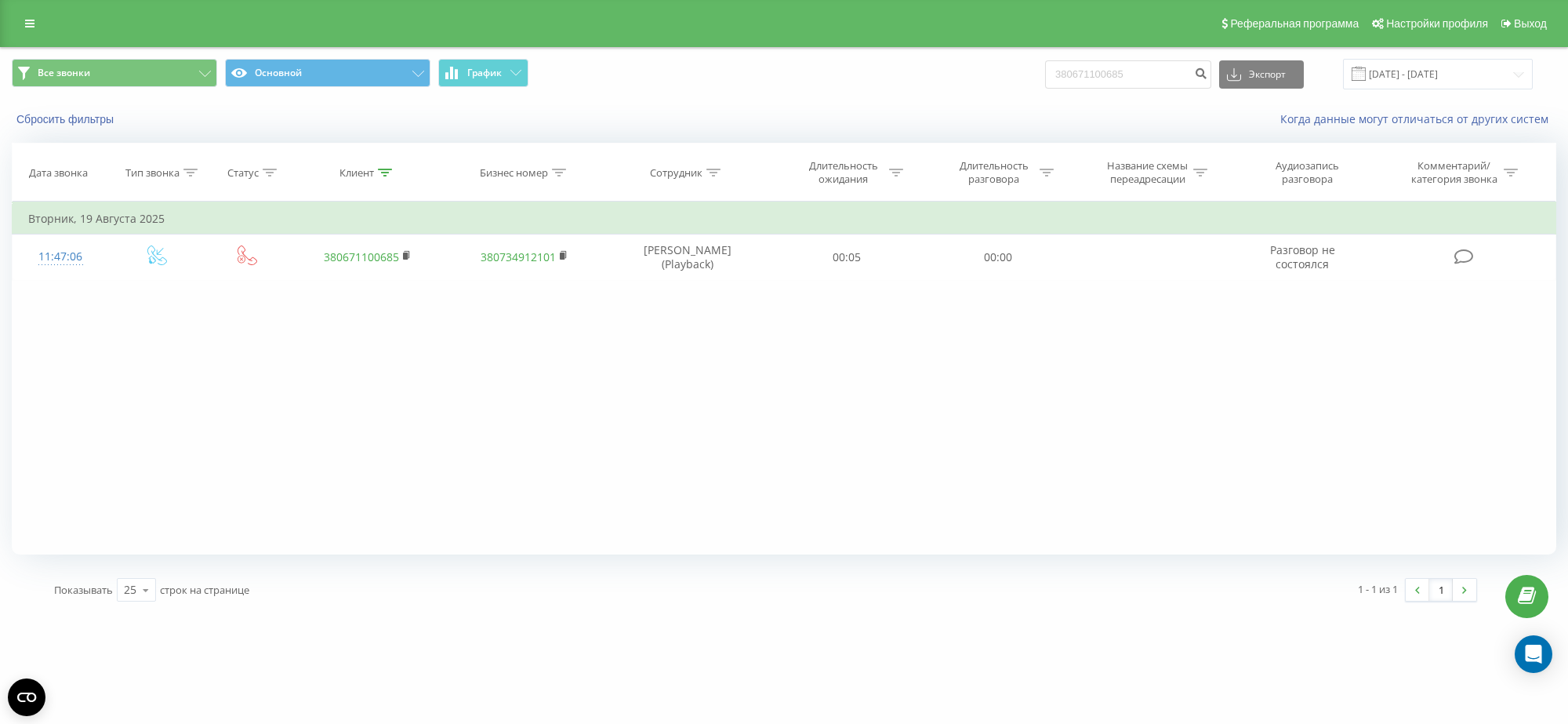
click at [394, 167] on div "Клиент" at bounding box center [368, 172] width 156 height 13
click at [385, 172] on icon at bounding box center [385, 172] width 14 height 8
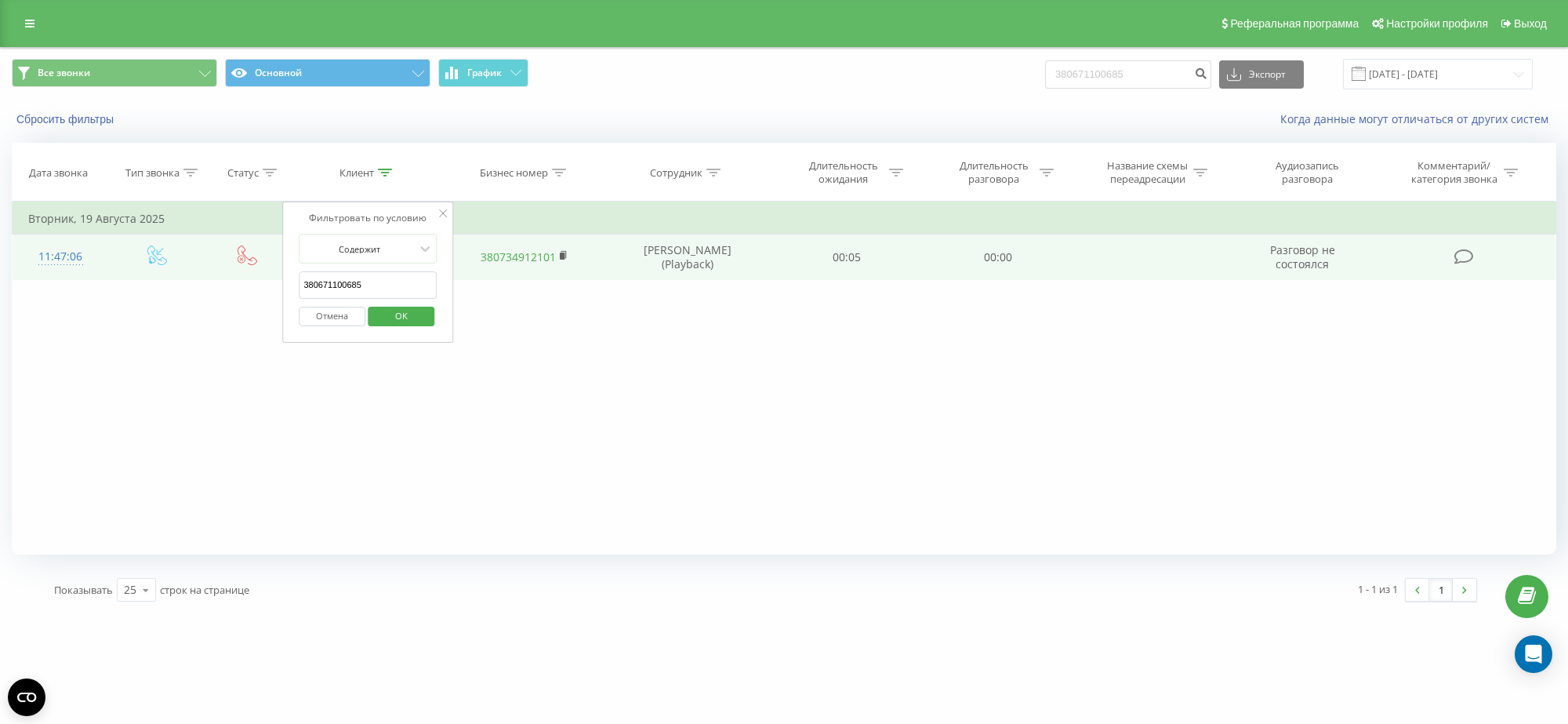
drag, startPoint x: 382, startPoint y: 284, endPoint x: 175, endPoint y: 263, distance: 208.1
click at [175, 263] on table "Фильтровать по условию Равно Введите значение Отмена OK Фильтровать по условию …" at bounding box center [784, 241] width 1545 height 78
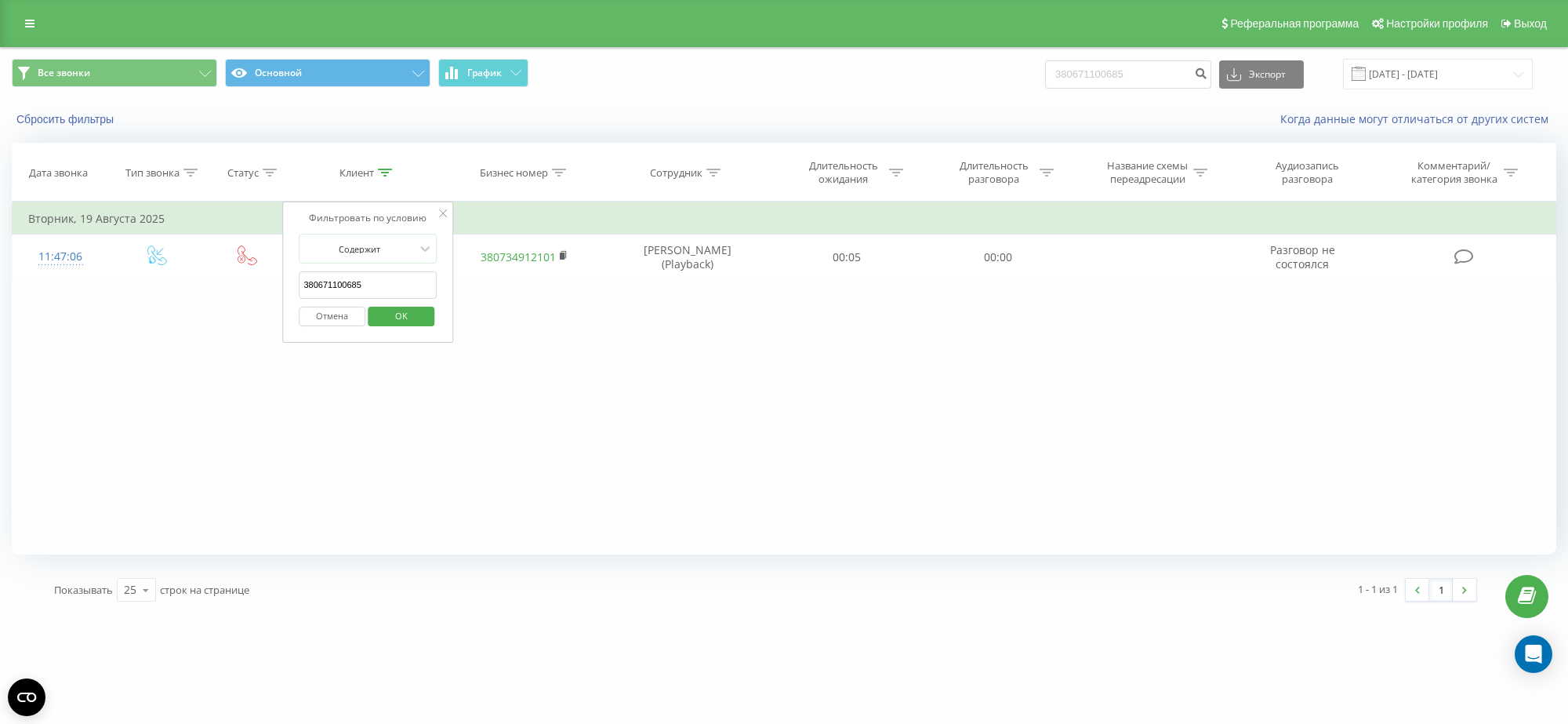
paste input "979863142"
type input "380979863142"
click at [386, 316] on span "OK" at bounding box center [402, 316] width 44 height 24
